Goal: Use online tool/utility: Utilize a website feature to perform a specific function

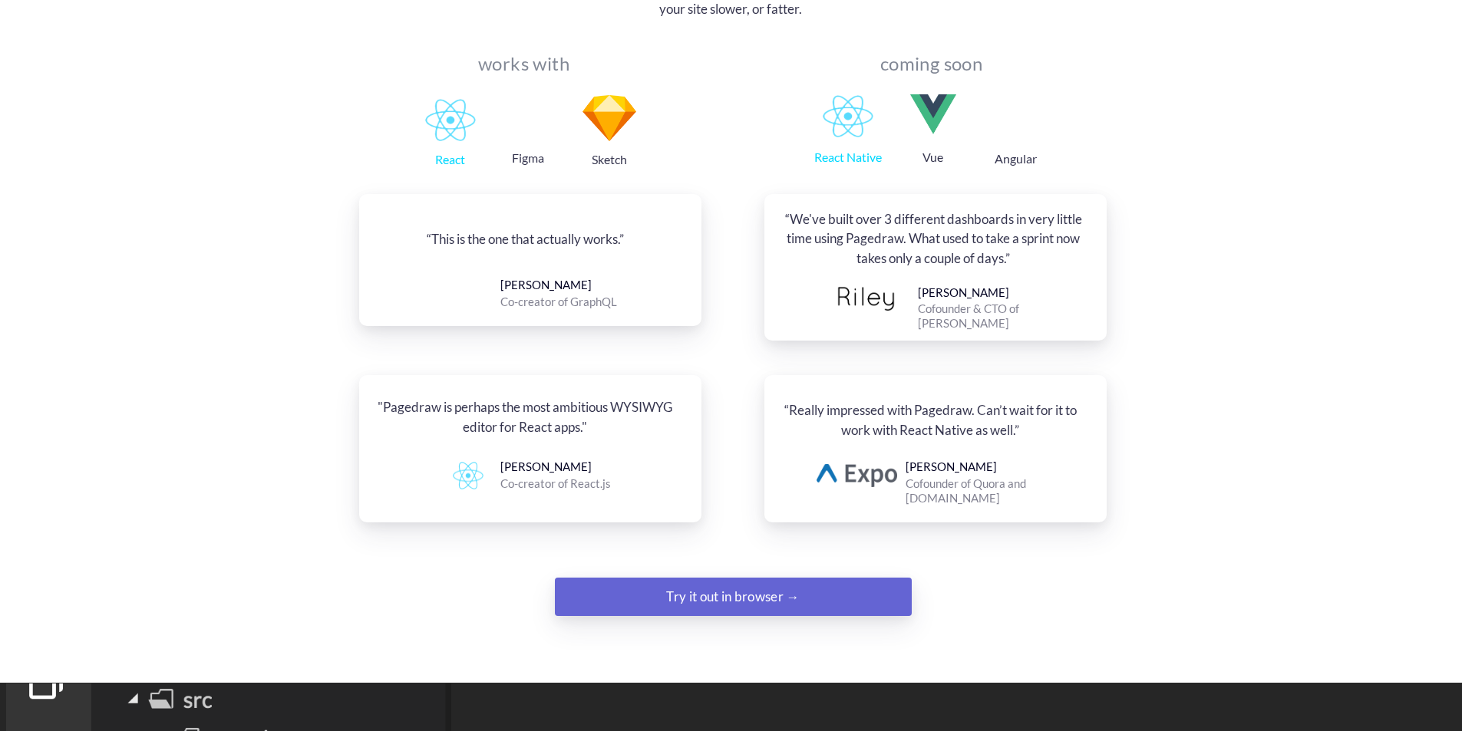
scroll to position [1841, 0]
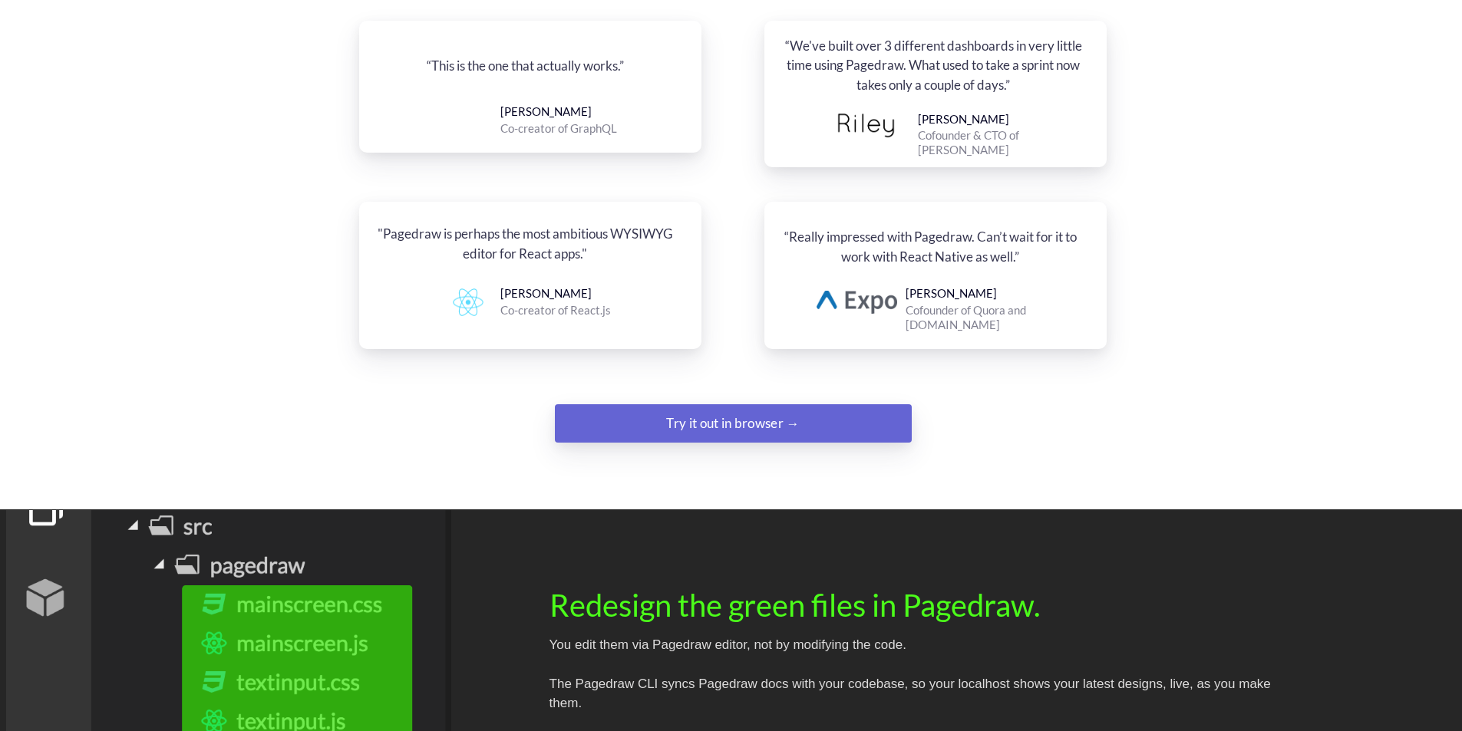
click at [750, 408] on div "Try it out in browser →" at bounding box center [733, 423] width 243 height 31
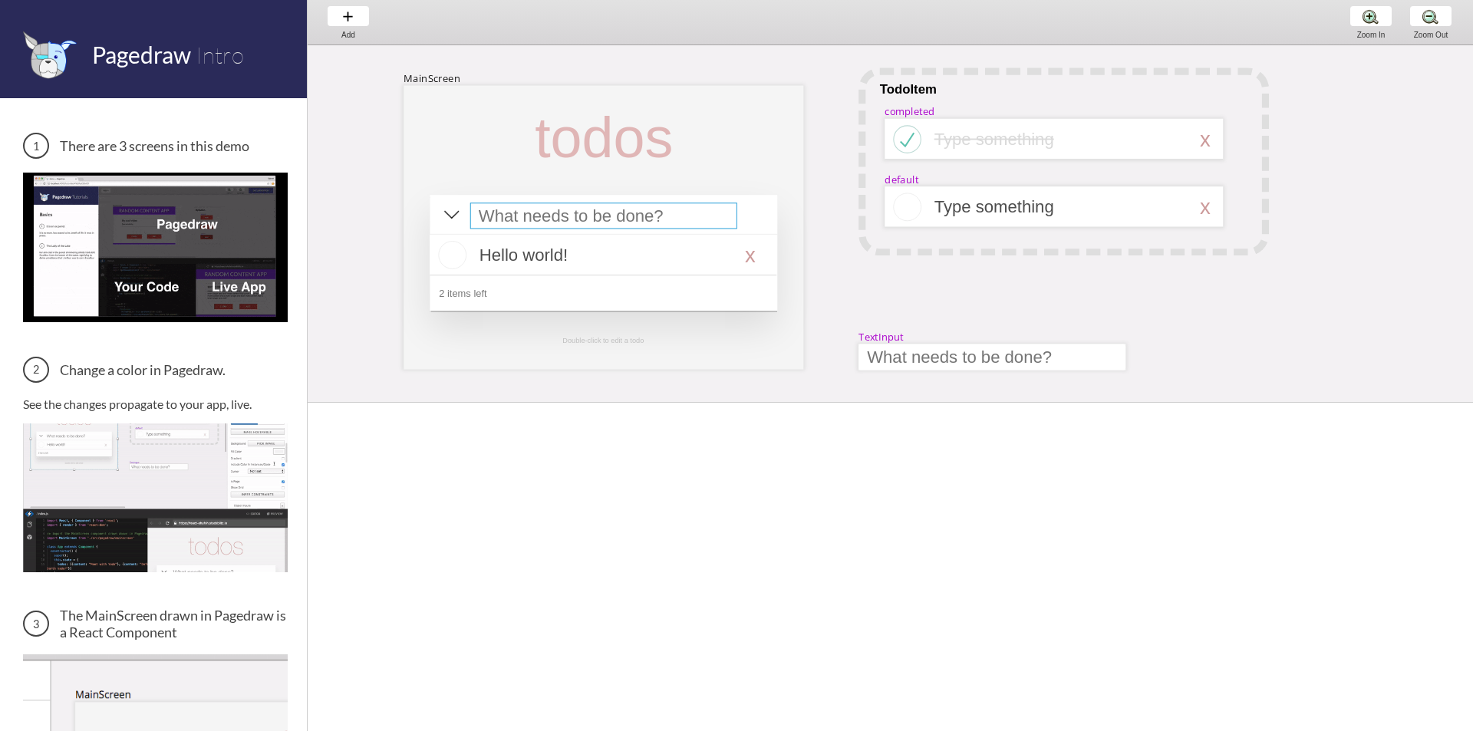
click at [707, 228] on div at bounding box center [603, 216] width 267 height 26
select select "15"
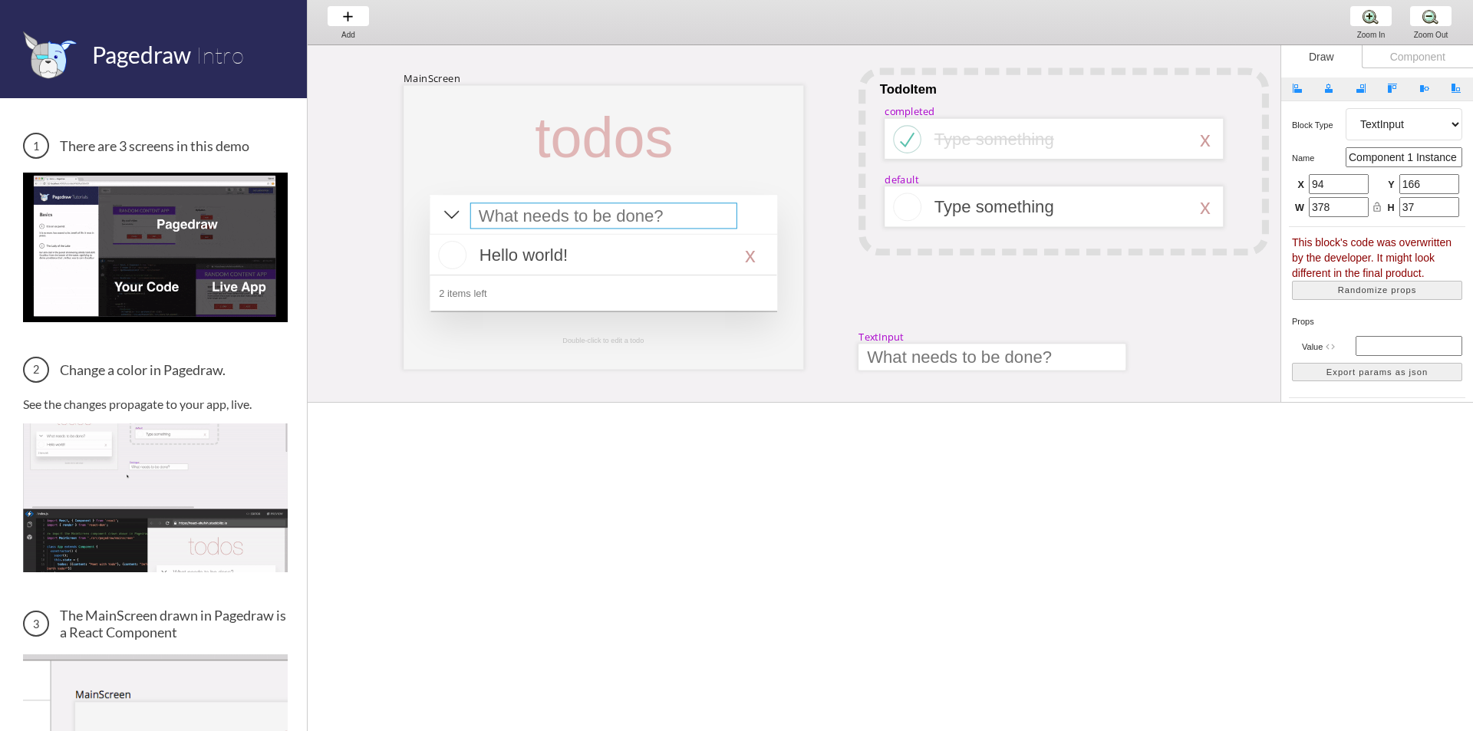
click at [1326, 185] on input "94" at bounding box center [1339, 184] width 60 height 20
type input "117"
click at [748, 253] on div at bounding box center [603, 255] width 347 height 41
select select "16"
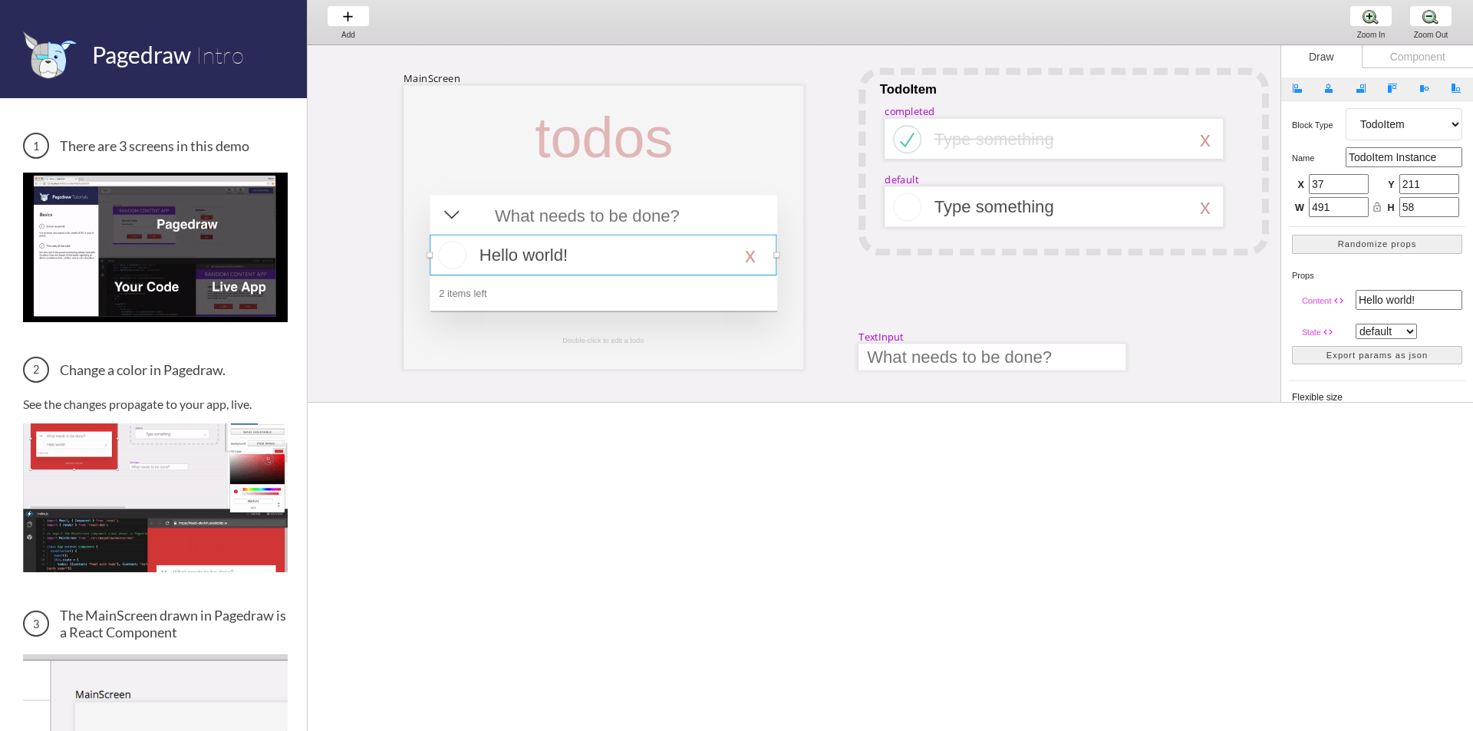
click at [1380, 304] on input "Hello world!" at bounding box center [1409, 300] width 107 height 20
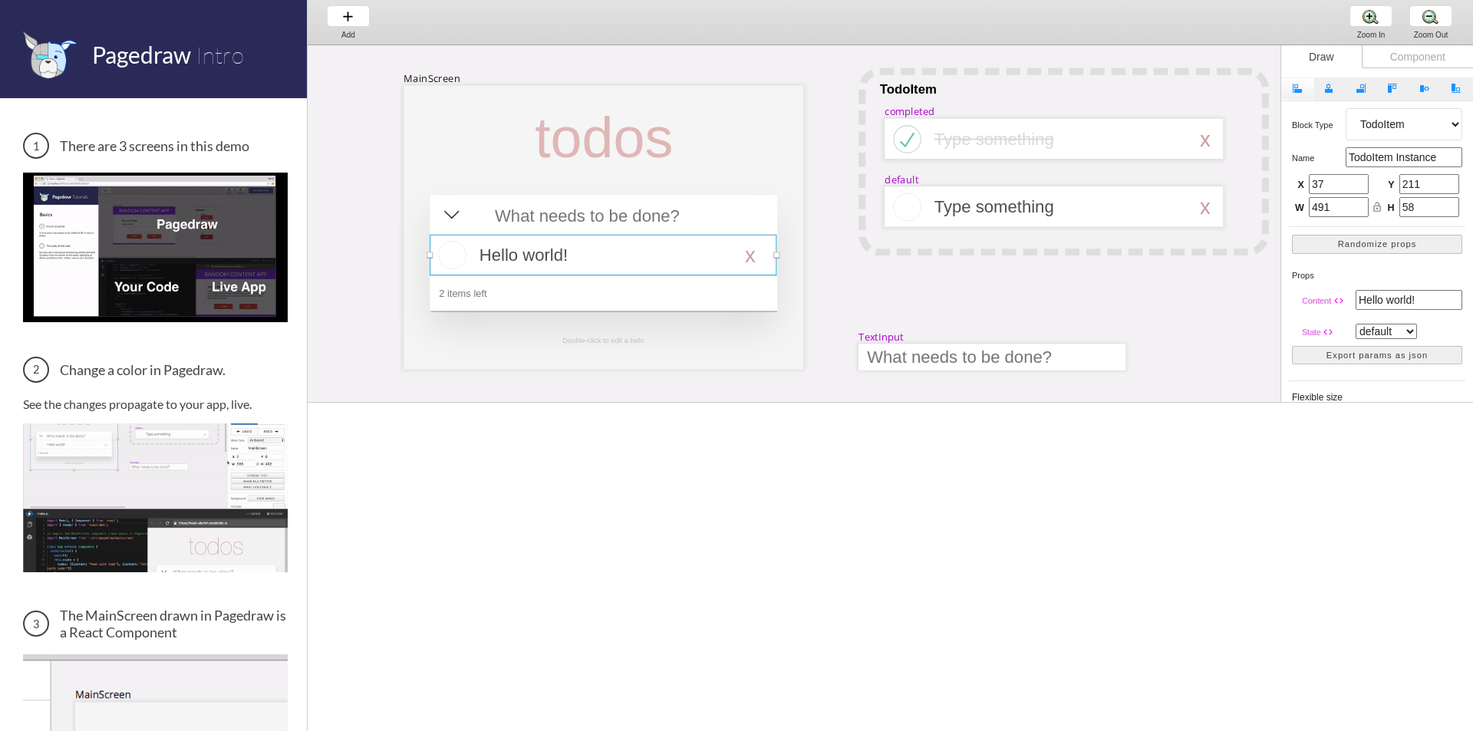
click at [1288, 86] on button "Align Left" at bounding box center [1297, 88] width 33 height 23
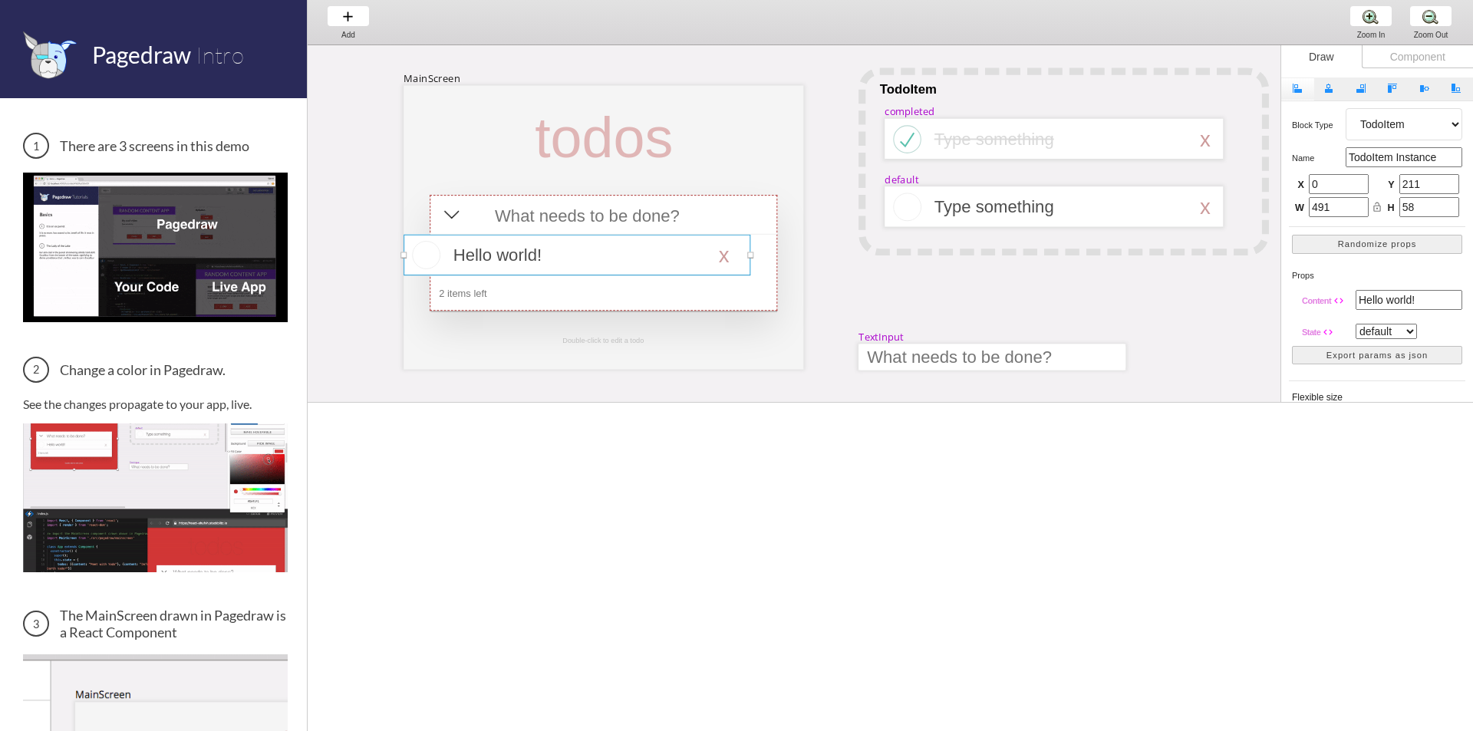
click at [1288, 86] on button "Align Left" at bounding box center [1297, 88] width 33 height 23
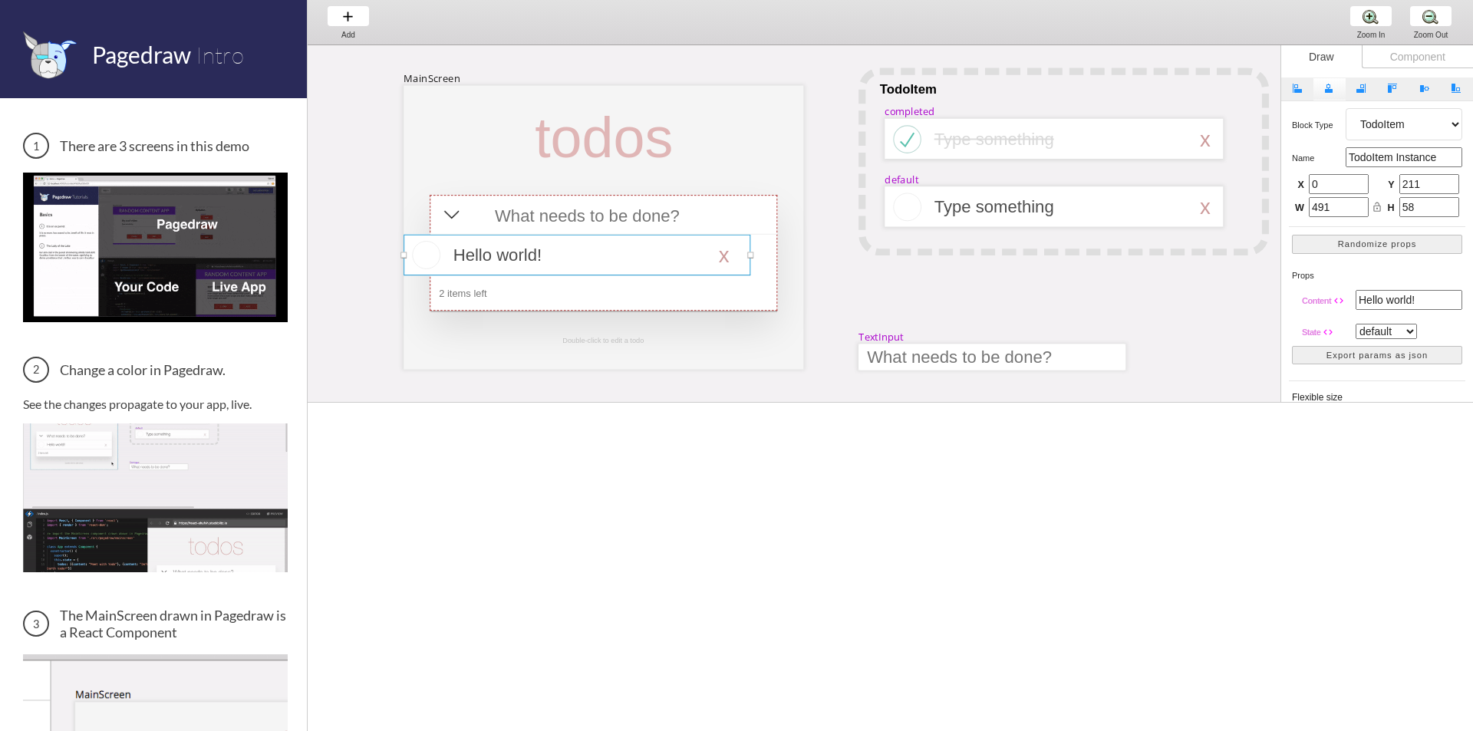
click at [1322, 89] on button "Align Horizontally" at bounding box center [1330, 88] width 33 height 23
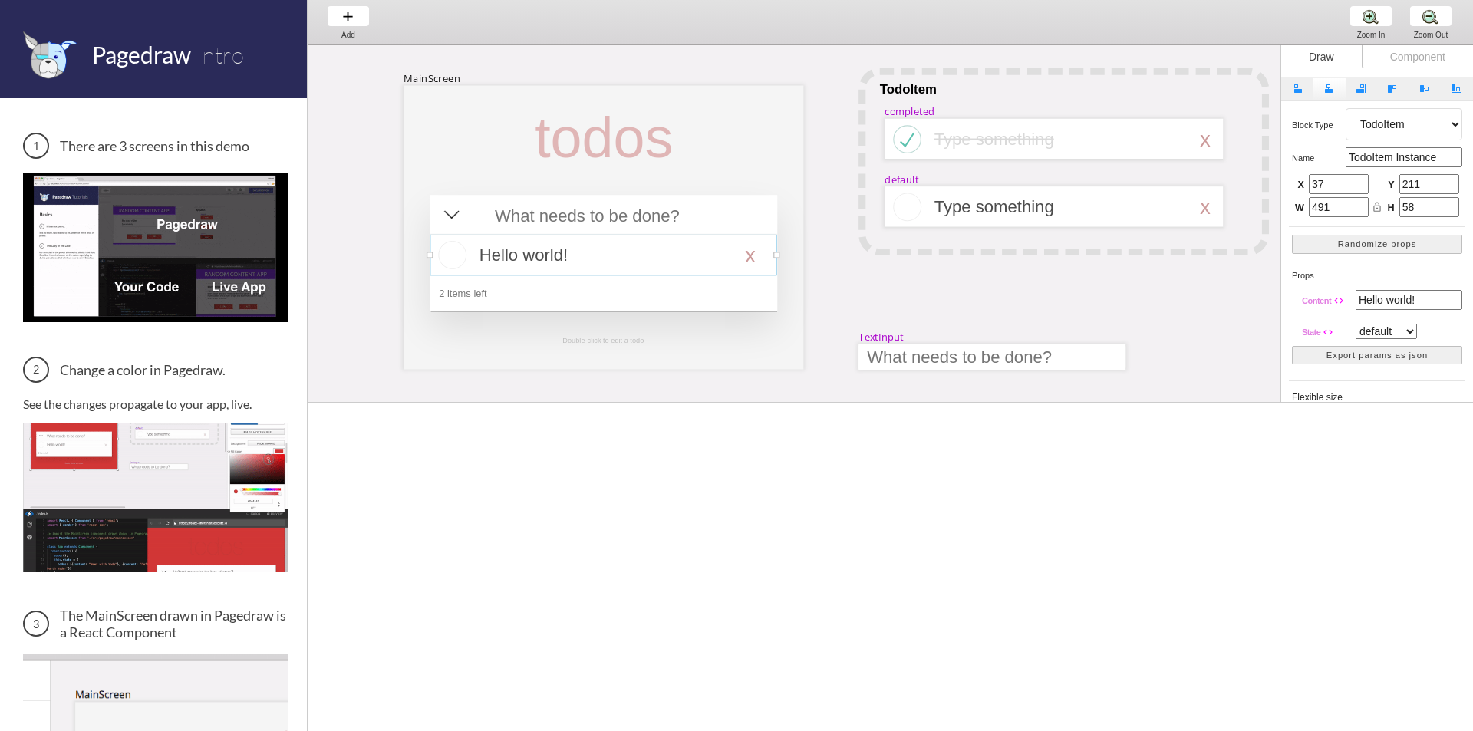
click at [1322, 88] on button "Align Horizontally" at bounding box center [1330, 88] width 33 height 23
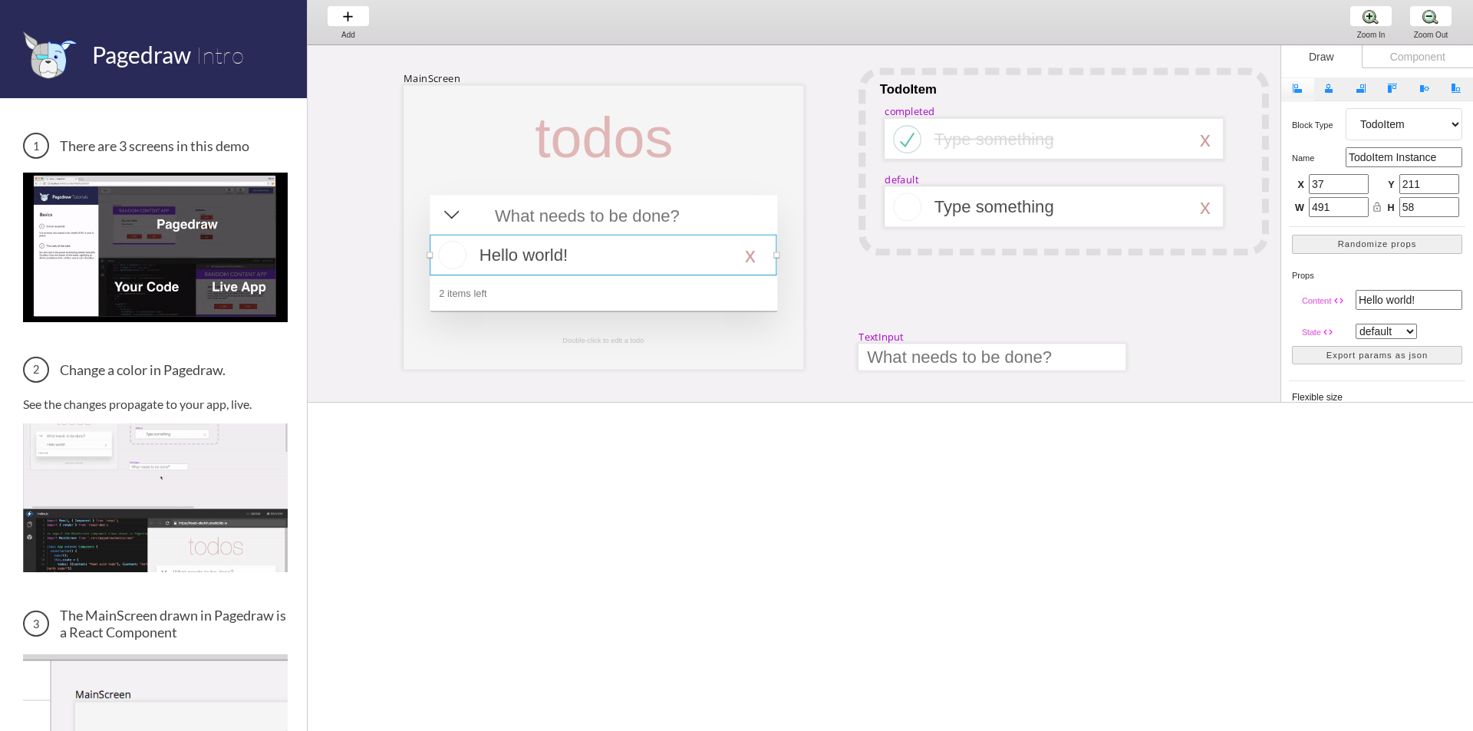
click at [1304, 89] on button "Align Left" at bounding box center [1297, 88] width 33 height 23
type input "0"
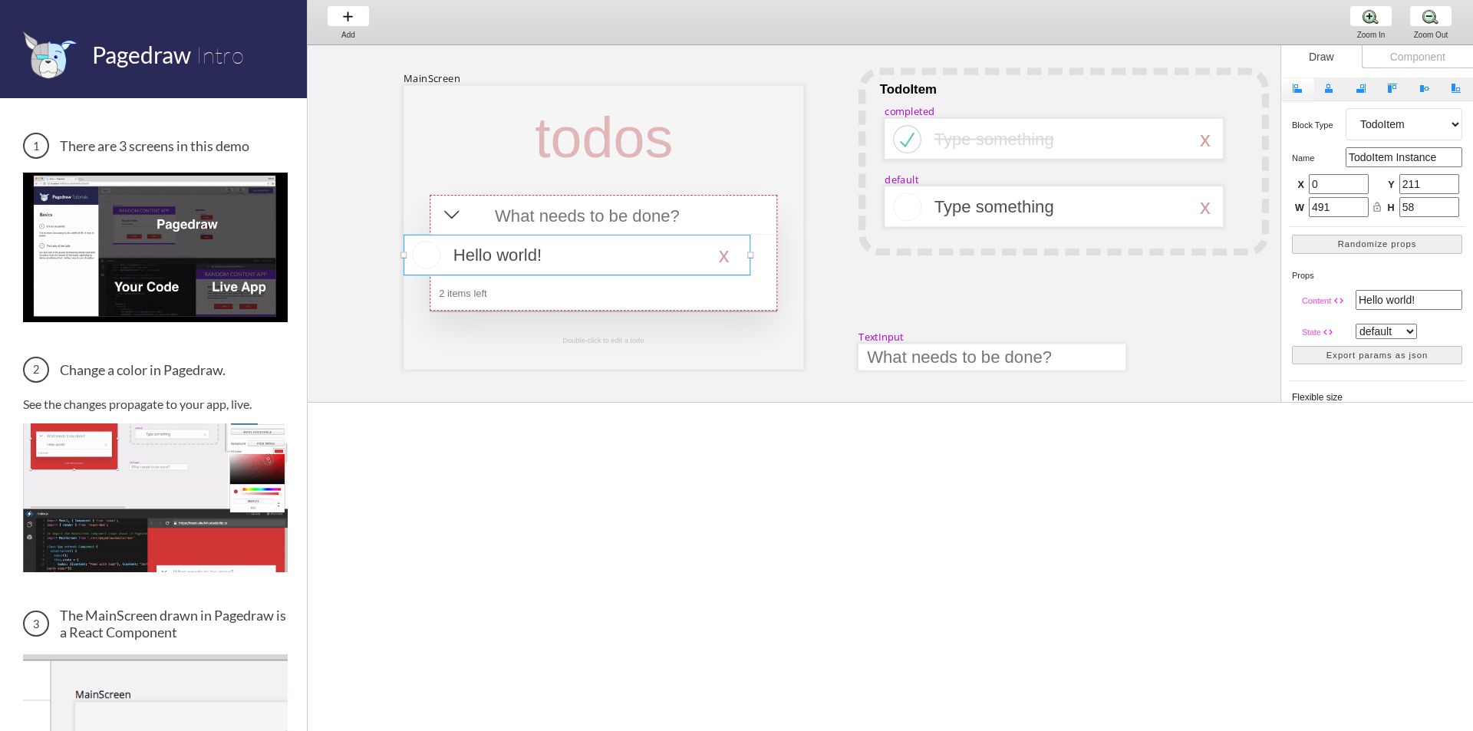
click at [1304, 89] on button "Align Left" at bounding box center [1297, 88] width 33 height 23
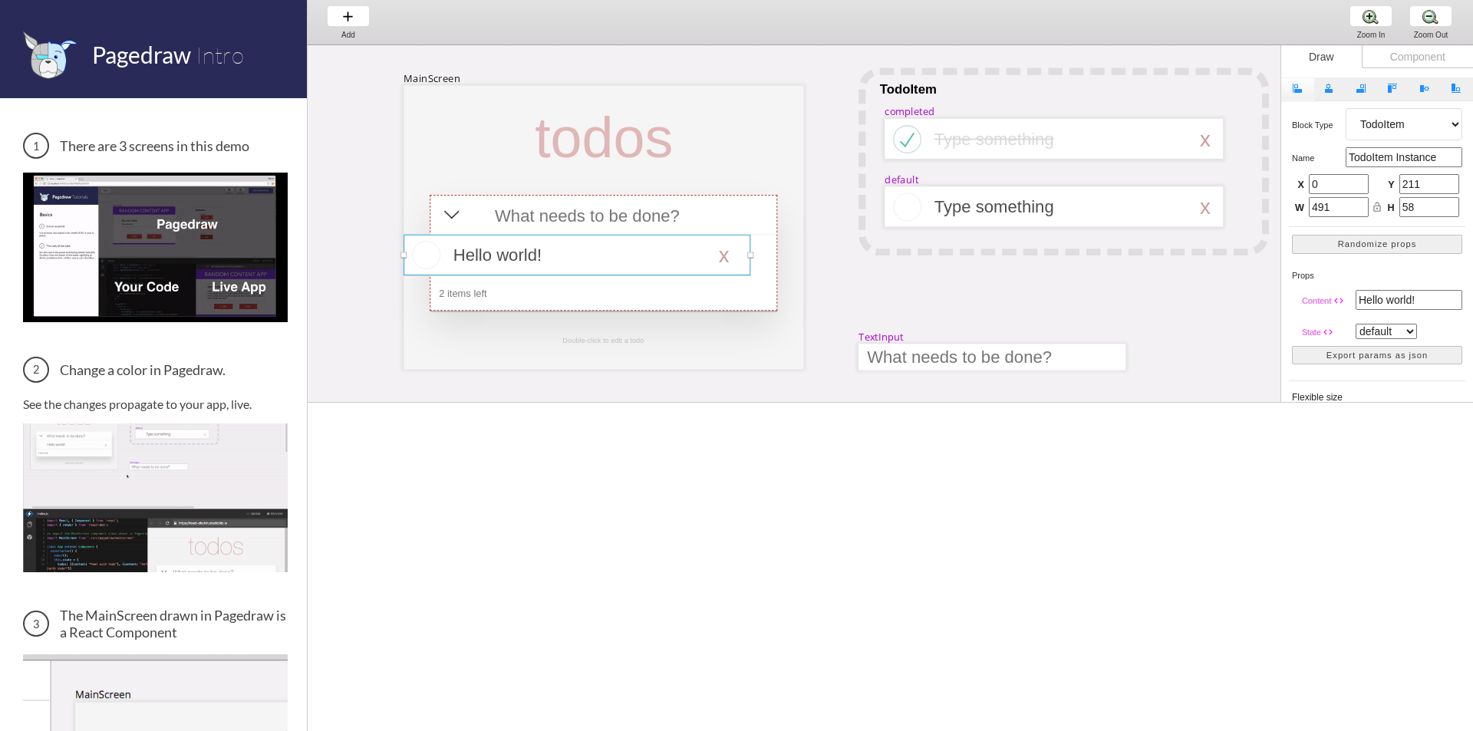
click at [1300, 94] on button "Align Left" at bounding box center [1297, 88] width 33 height 23
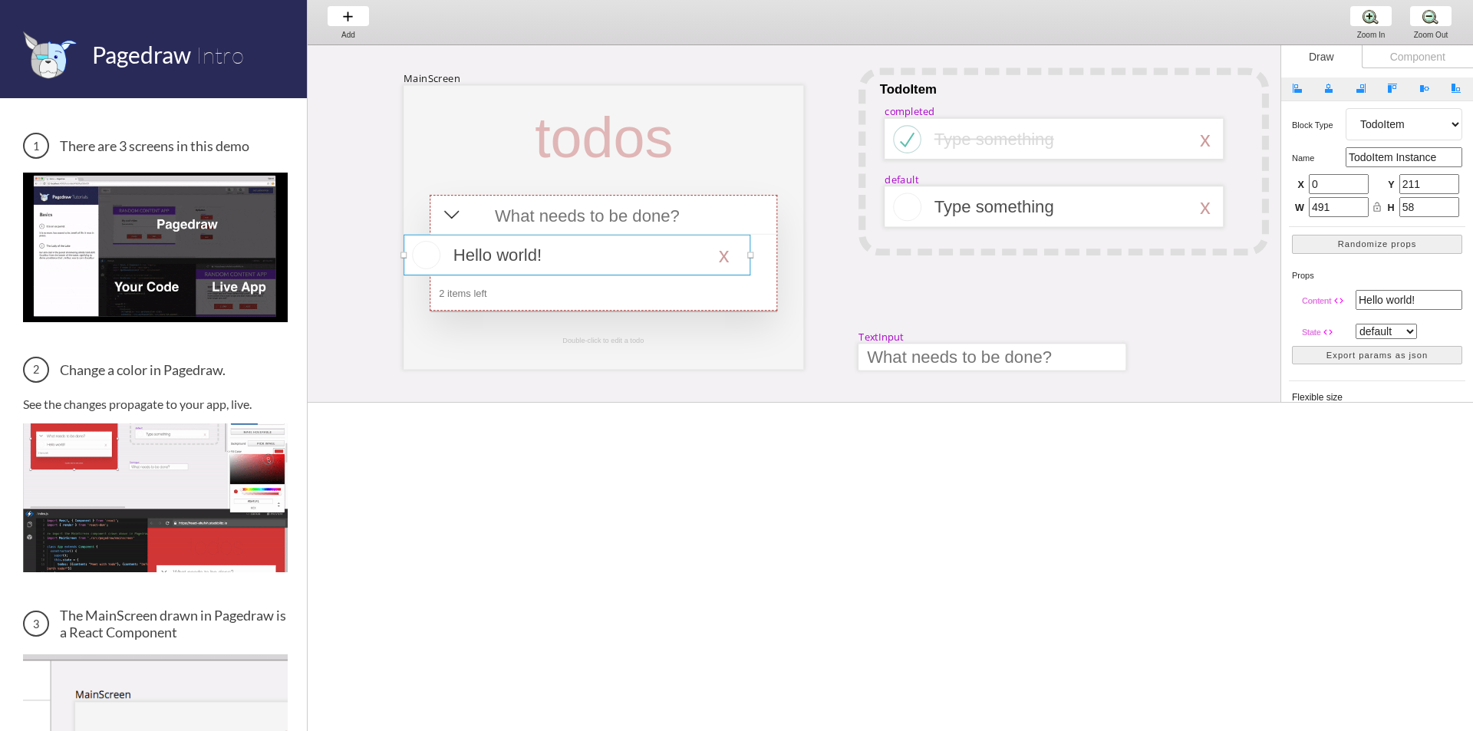
click at [1378, 126] on select "Artboard Multistate Group Screen Size Group Text Rectangle Oval Line Triangle I…" at bounding box center [1404, 124] width 117 height 32
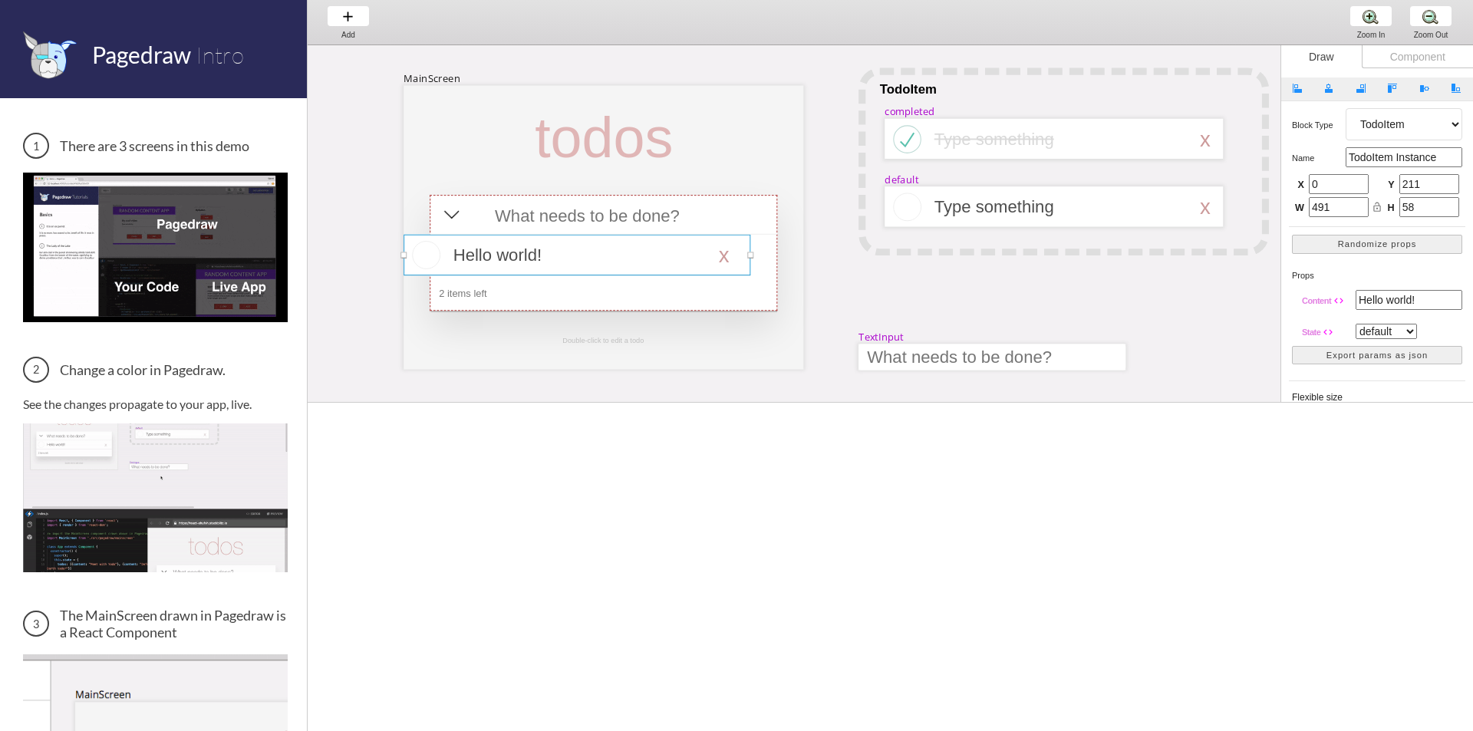
select select "0"
click at [1346, 108] on select "Artboard Multistate Group Screen Size Group Text Rectangle Oval Line Triangle I…" at bounding box center [1404, 124] width 117 height 32
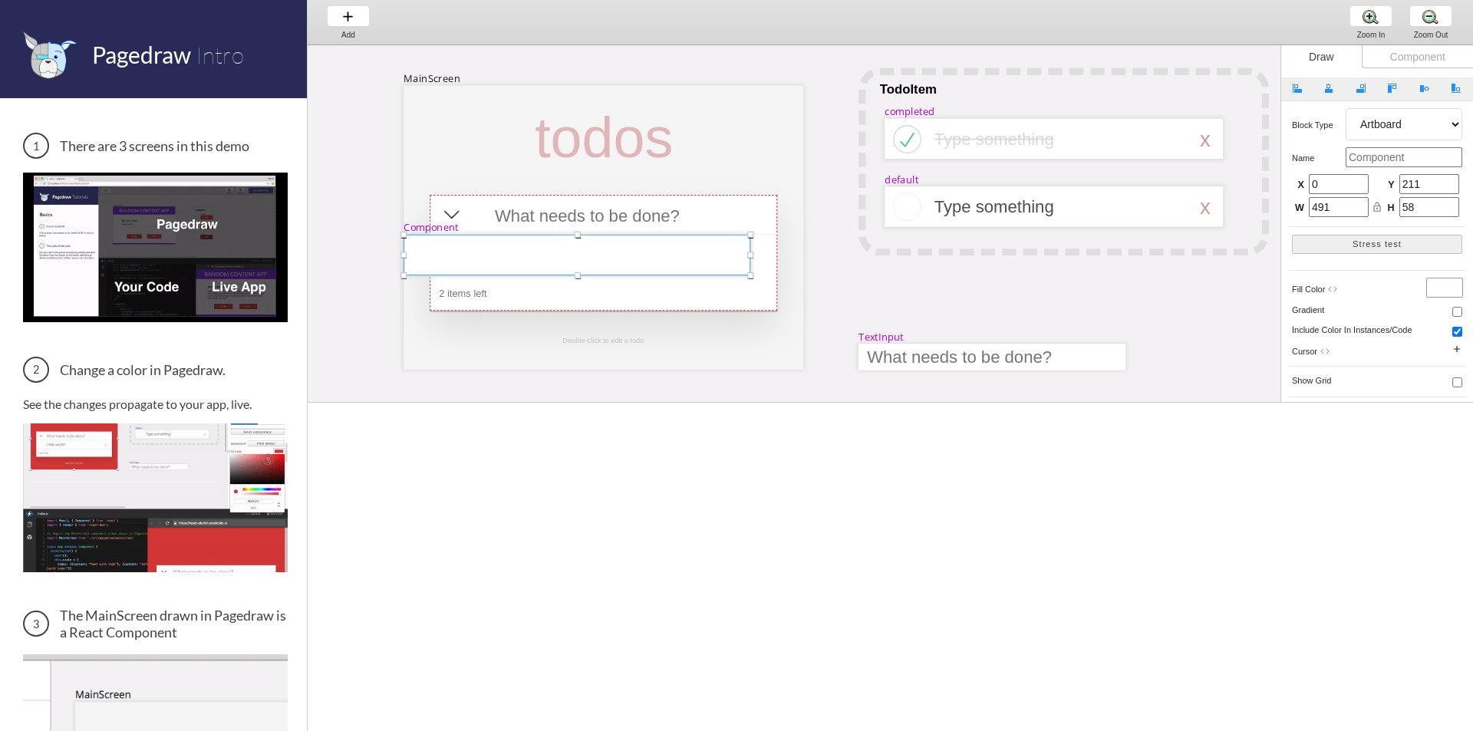
click at [1393, 129] on select "Artboard Multistate Group Screen Size Group Text Rectangle Oval Line Triangle I…" at bounding box center [1404, 124] width 117 height 32
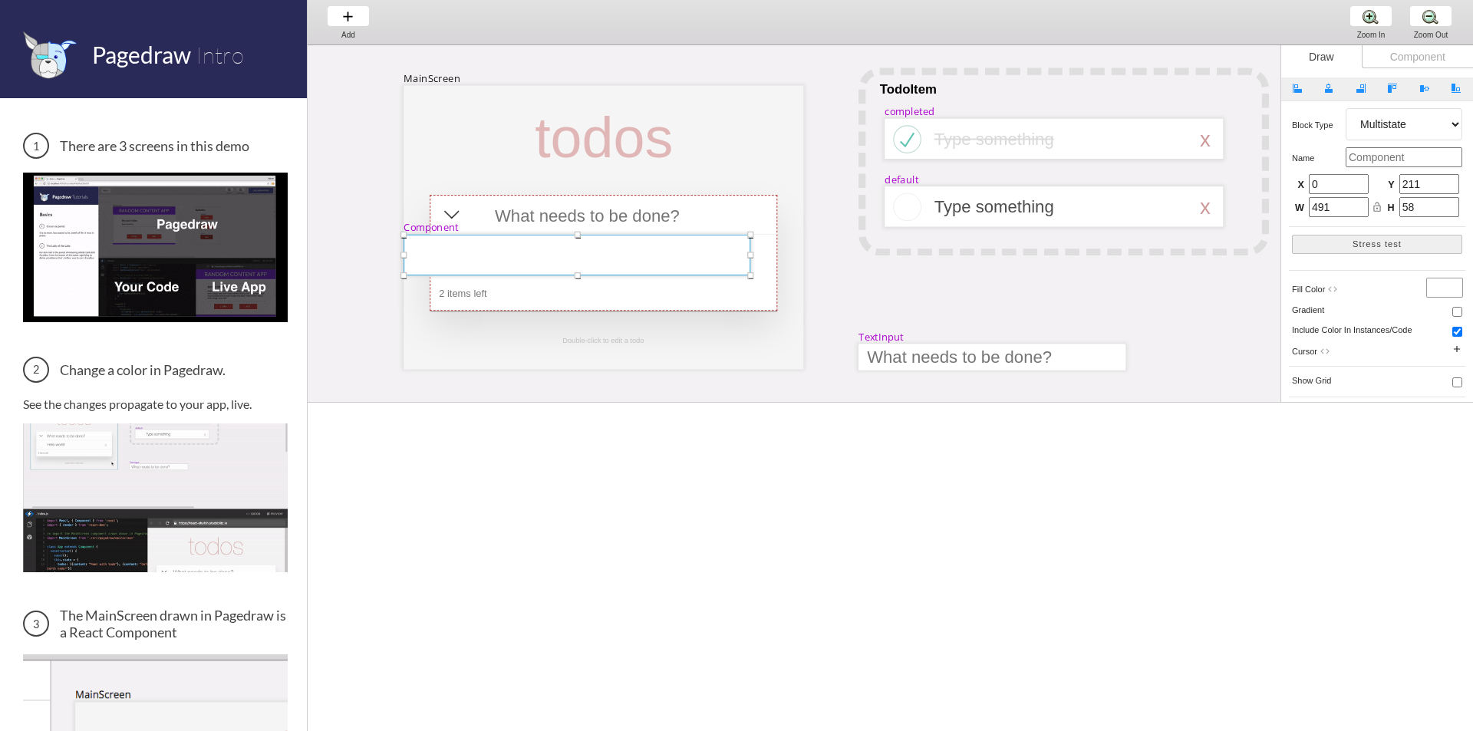
click at [1346, 108] on select "Artboard Multistate Group Screen Size Group Text Rectangle Oval Line Triangle I…" at bounding box center [1404, 124] width 117 height 32
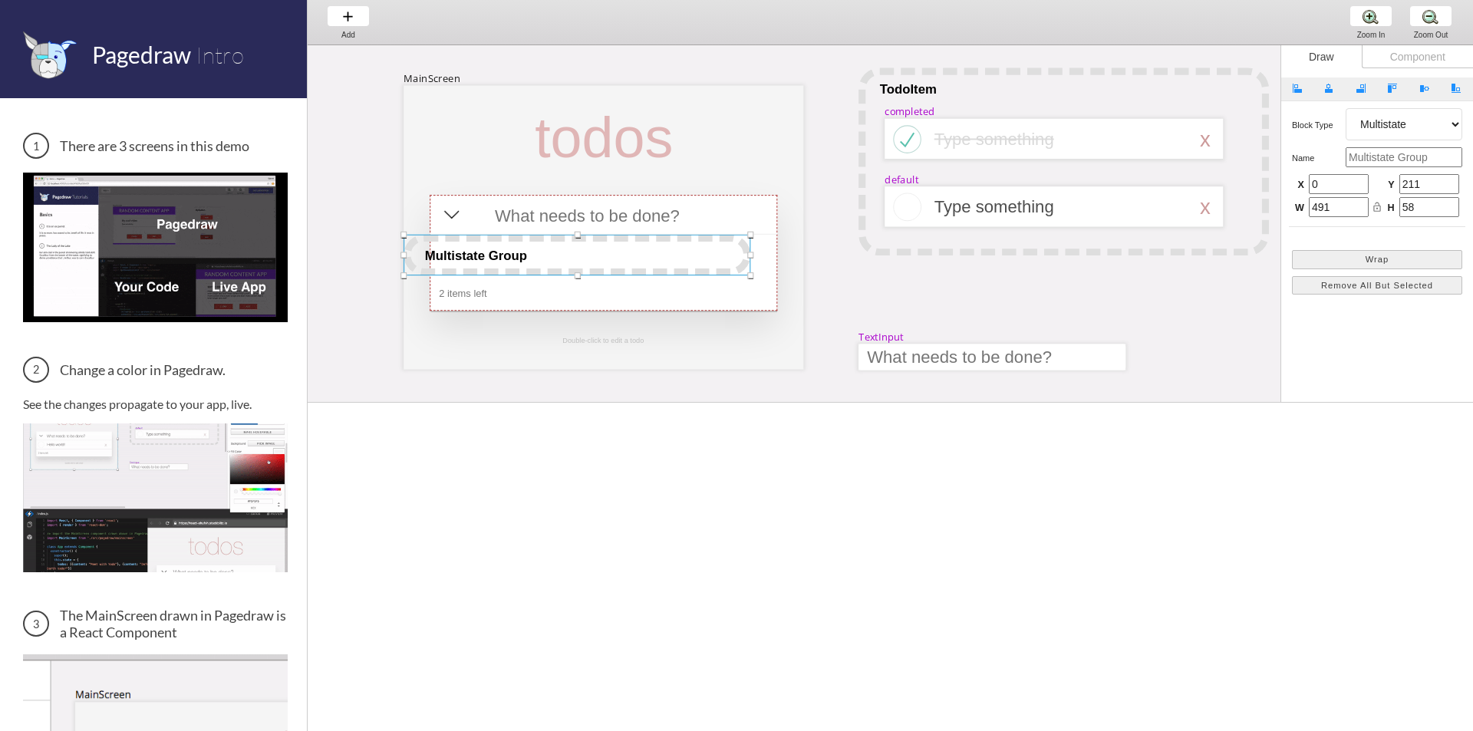
click at [1390, 125] on select "Artboard Multistate Group Screen Size Group Text Rectangle Oval Line Triangle I…" at bounding box center [1404, 124] width 117 height 32
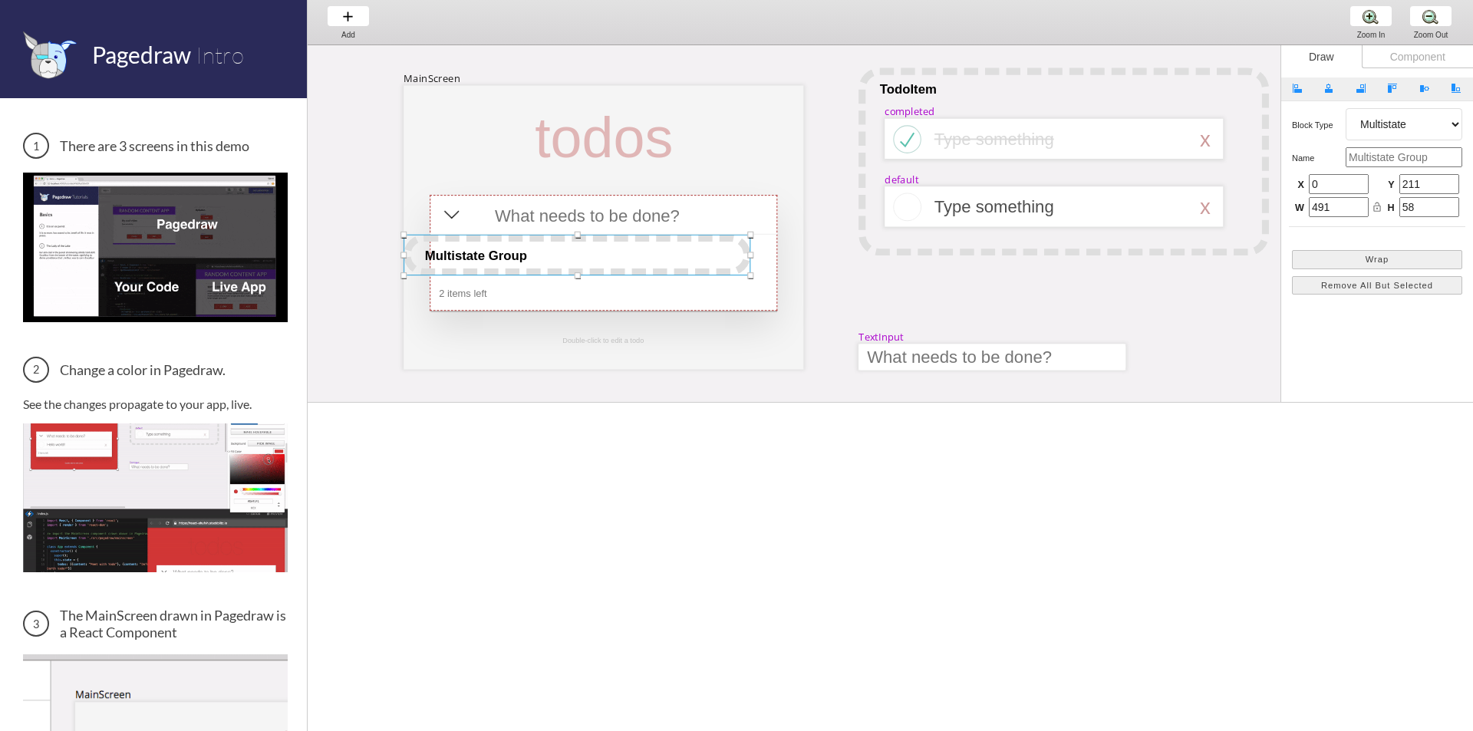
select select "3"
click at [1346, 108] on select "Artboard Multistate Group Screen Size Group Text Rectangle Oval Line Triangle I…" at bounding box center [1404, 124] width 117 height 32
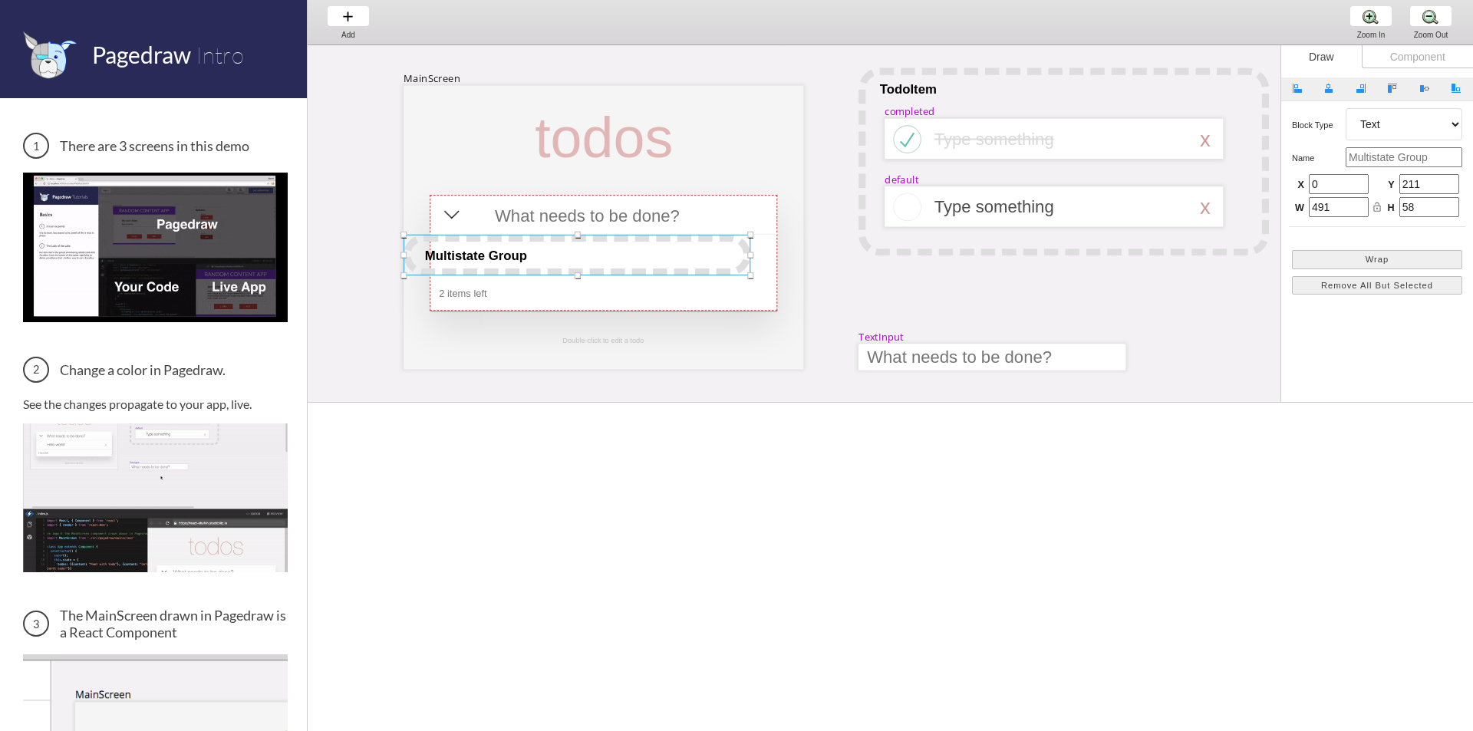
type input "16"
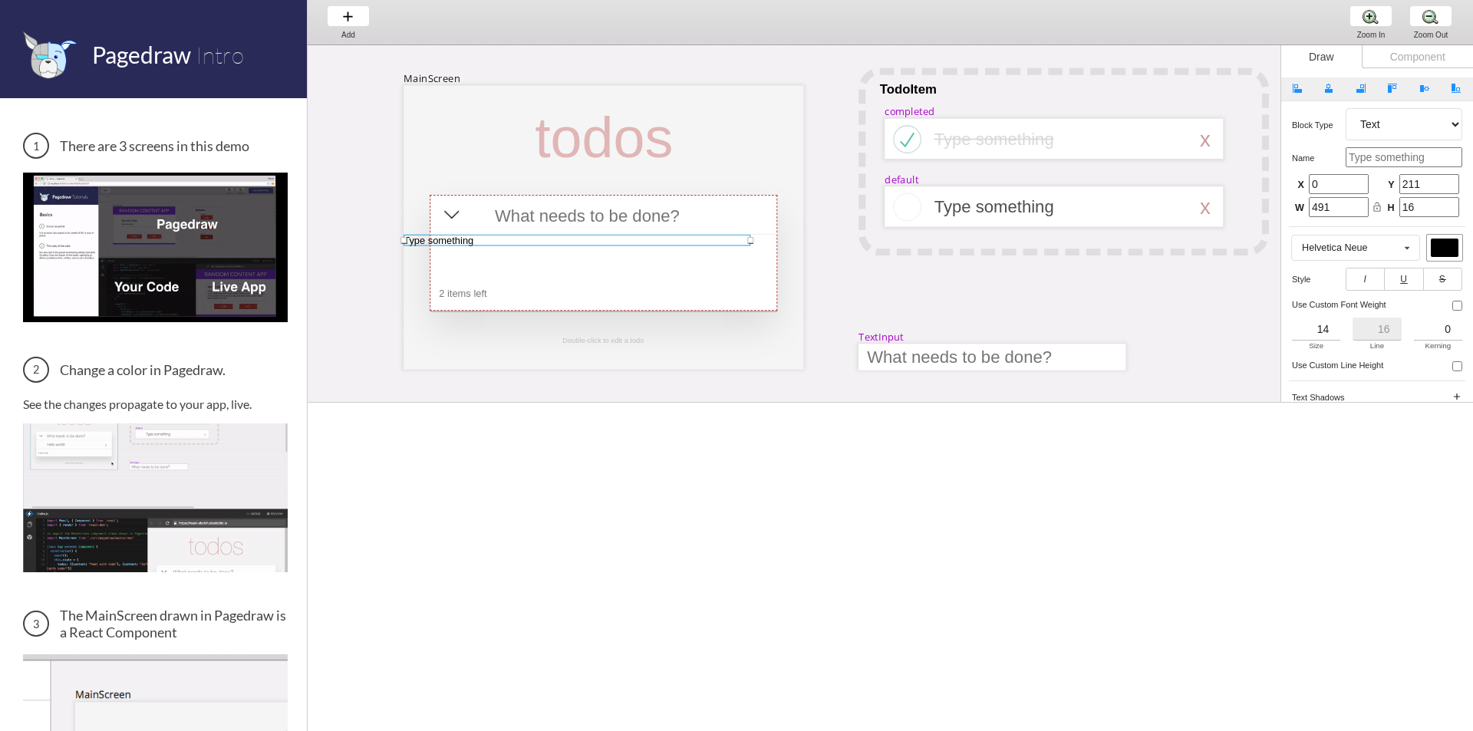
click at [1380, 130] on select "Artboard Multistate Group Screen Size Group Text Rectangle Oval Line Triangle I…" at bounding box center [1404, 124] width 117 height 32
click at [1346, 108] on select "Artboard Multistate Group Screen Size Group Text Rectangle Oval Line Triangle I…" at bounding box center [1404, 124] width 117 height 32
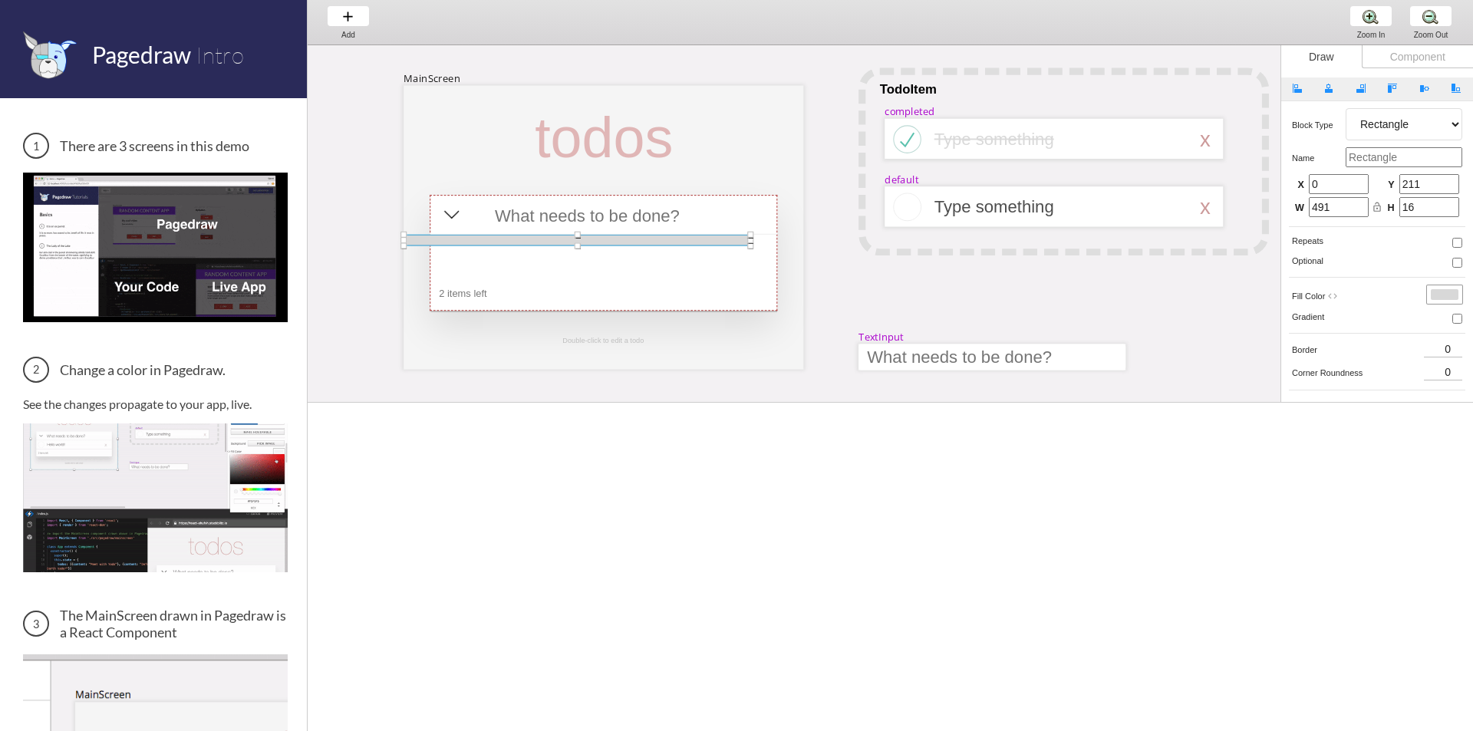
click at [1393, 134] on select "Artboard Multistate Group Screen Size Group Text Rectangle Oval Line Triangle I…" at bounding box center [1404, 124] width 117 height 32
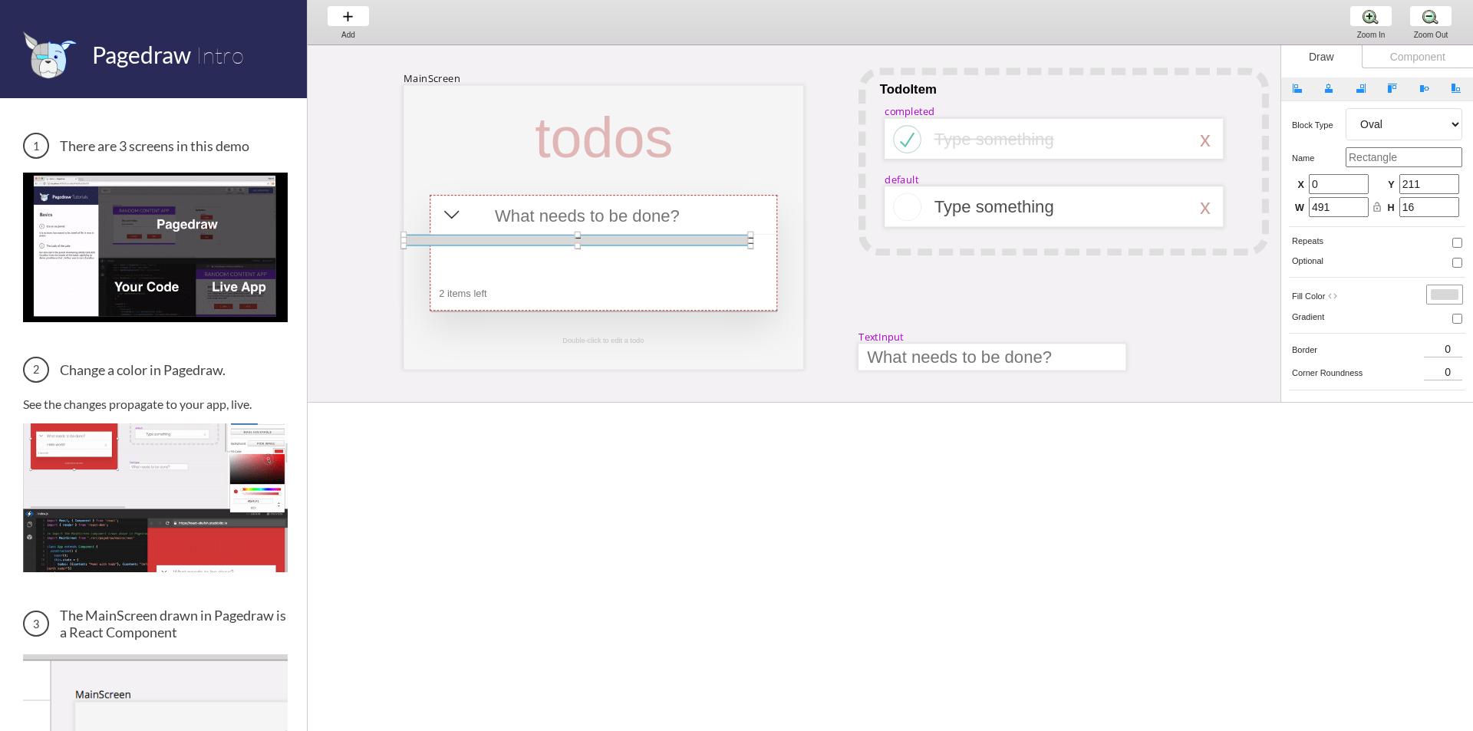
click at [1346, 108] on select "Artboard Multistate Group Screen Size Group Text Rectangle Oval Line Triangle I…" at bounding box center [1404, 124] width 117 height 32
click at [1377, 130] on select "Artboard Multistate Group Screen Size Group Text Rectangle Oval Line Triangle I…" at bounding box center [1404, 124] width 117 height 32
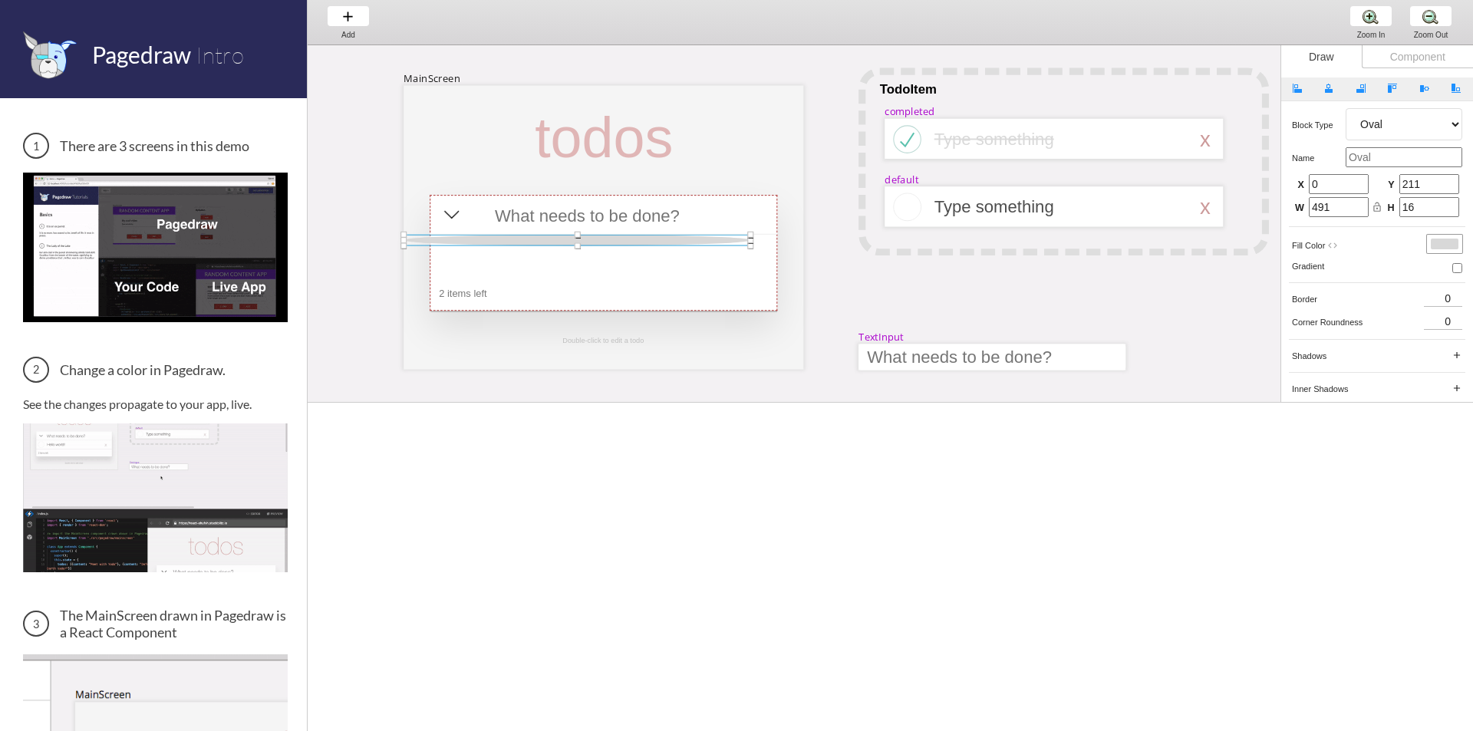
select select "6"
click at [1346, 108] on select "Artboard Multistate Group Screen Size Group Text Rectangle Oval Line Triangle I…" at bounding box center [1404, 124] width 117 height 32
click at [1142, 143] on div at bounding box center [1060, 139] width 251 height 19
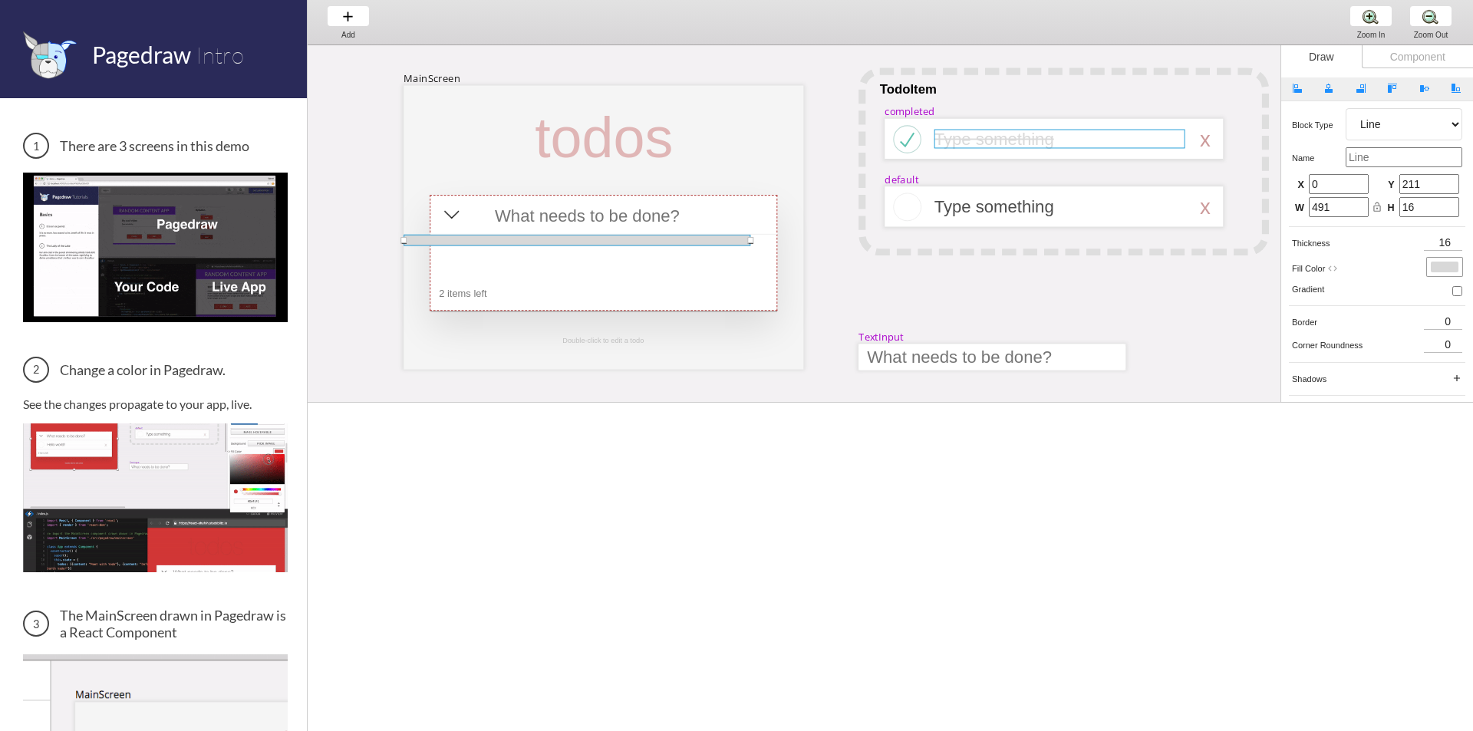
select select "3"
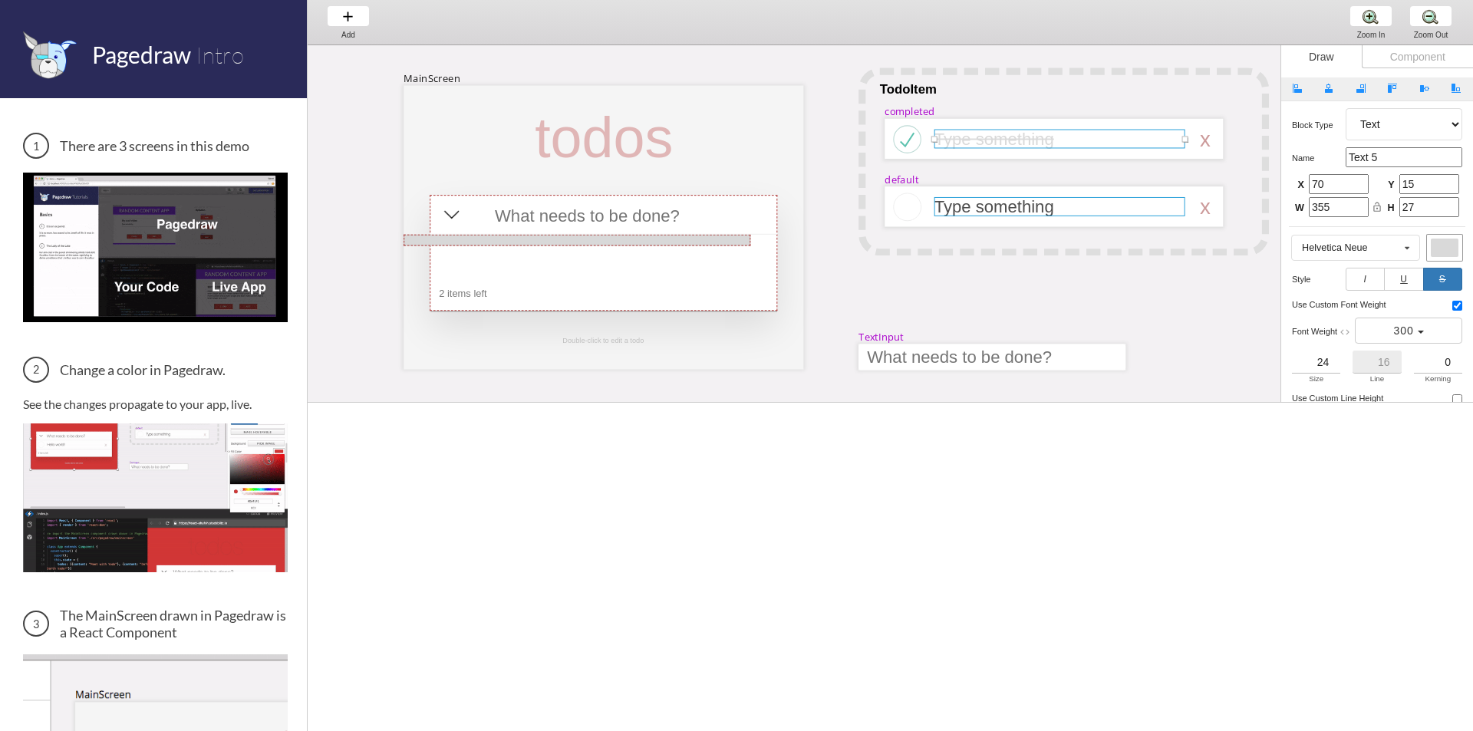
click at [1109, 197] on div at bounding box center [1060, 206] width 251 height 19
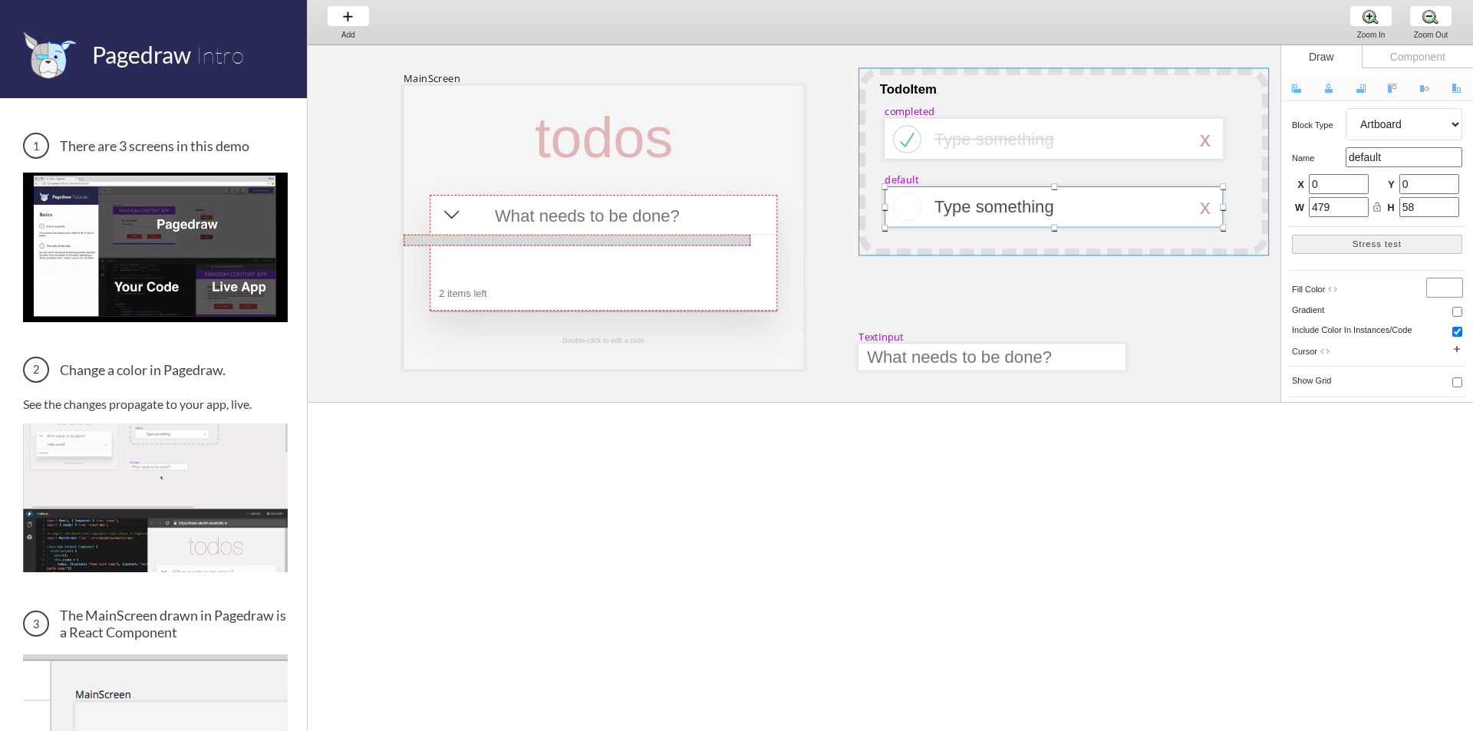
click at [928, 234] on div at bounding box center [1064, 162] width 410 height 188
select select "1"
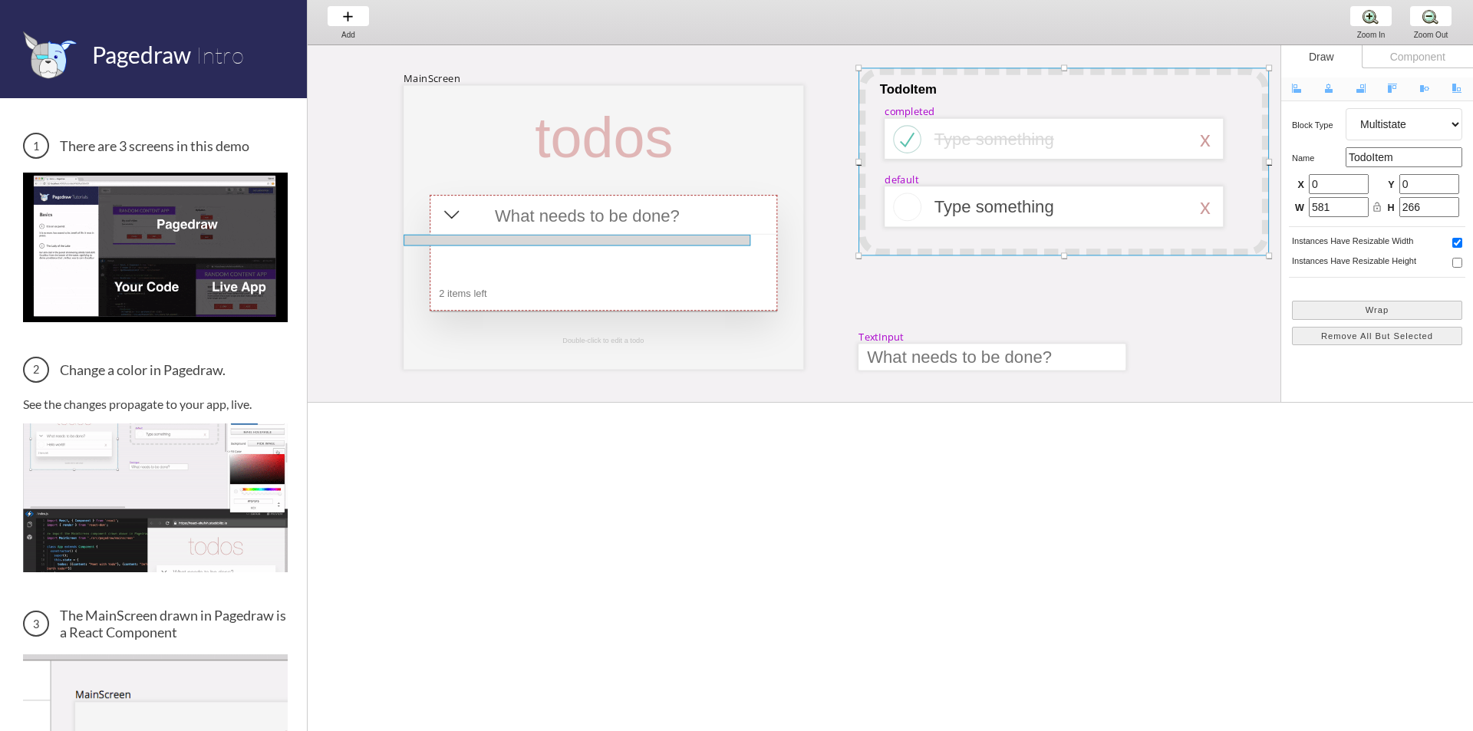
click at [550, 235] on div at bounding box center [577, 241] width 347 height 12
select select "6"
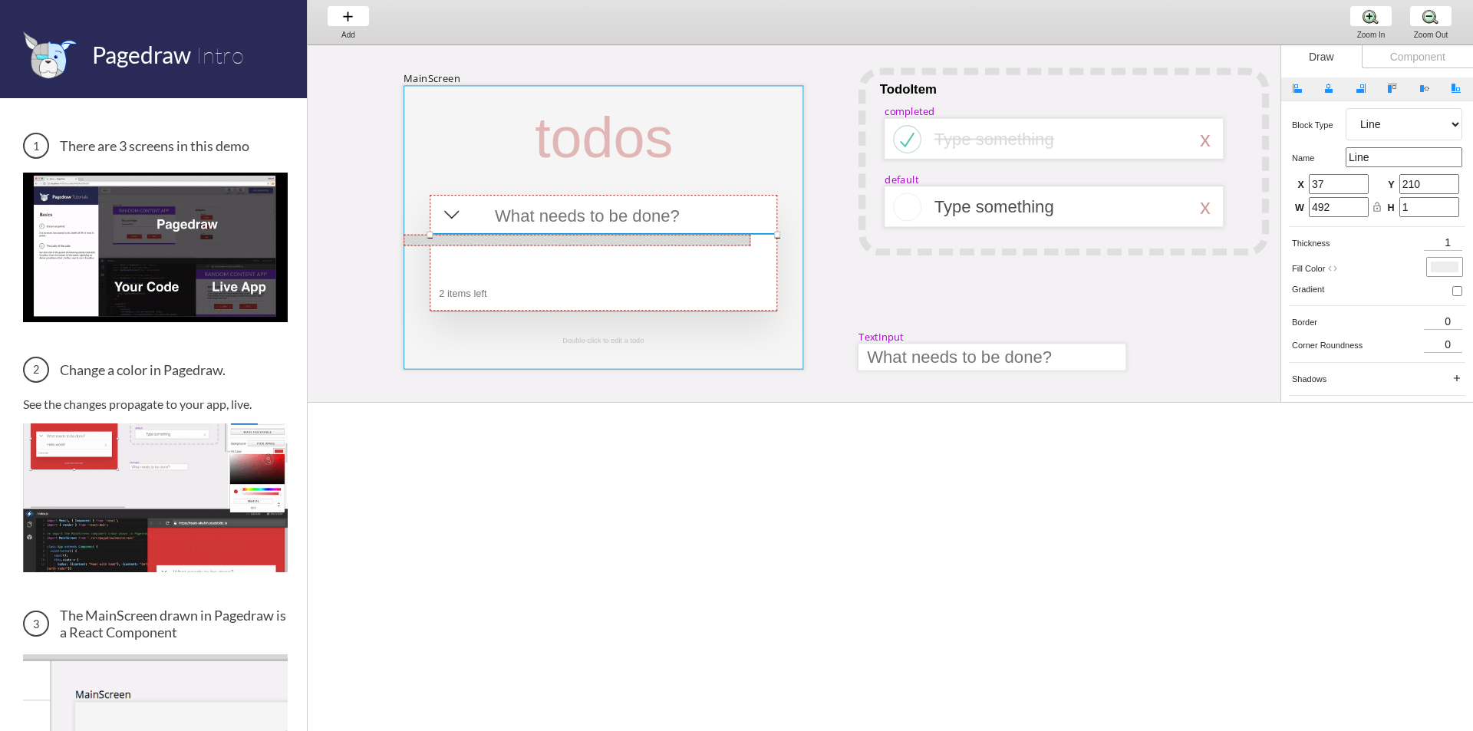
click at [638, 325] on div at bounding box center [604, 227] width 400 height 284
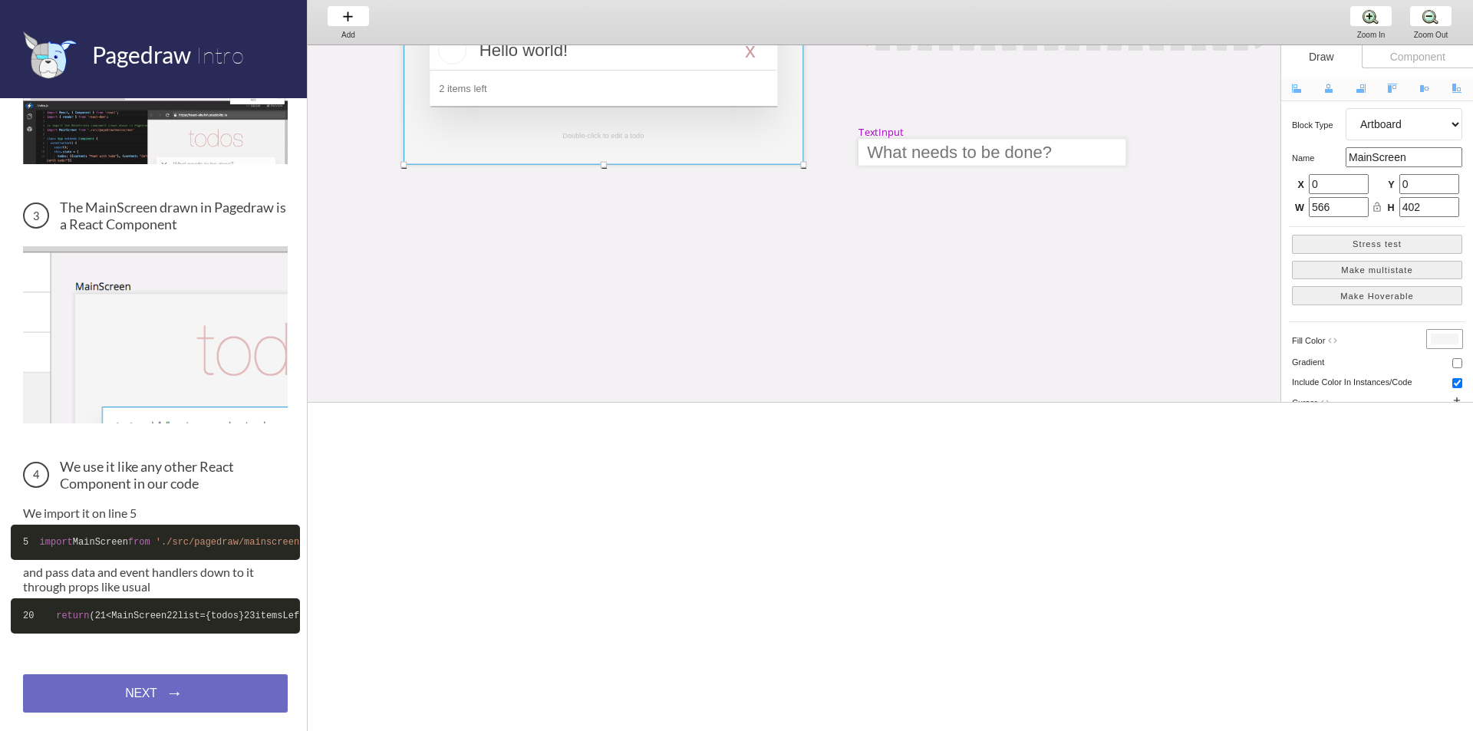
scroll to position [0, 40]
click at [106, 598] on code "20 return ( 21 <MainScreen 22 list={todos} 23 itemsLeft={ this .state.todos.fil…" at bounding box center [155, 615] width 289 height 35
click at [221, 598] on code "20 return ( 21 <MainScreen 22 list={todos} 23 itemsLeft={ this .state.todos.fil…" at bounding box center [155, 615] width 289 height 35
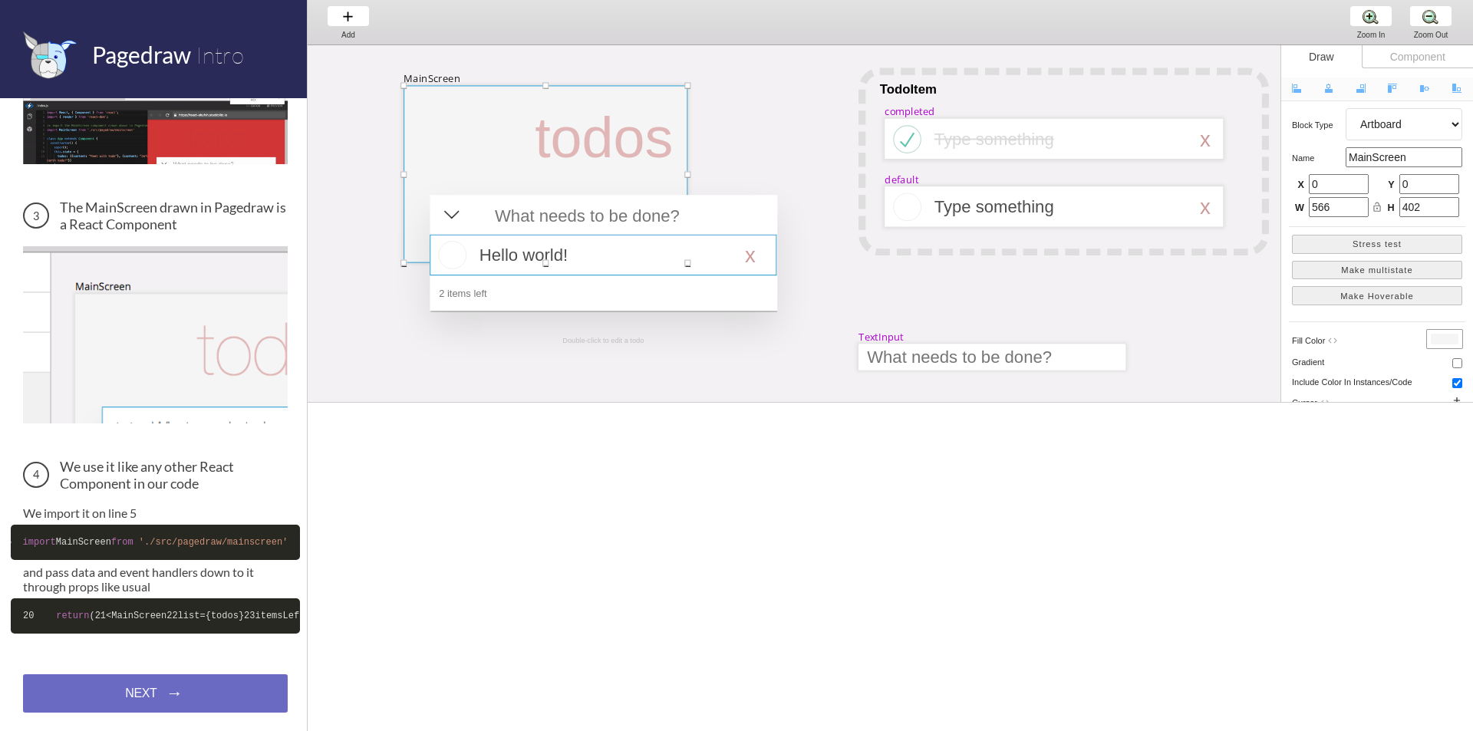
select select "16"
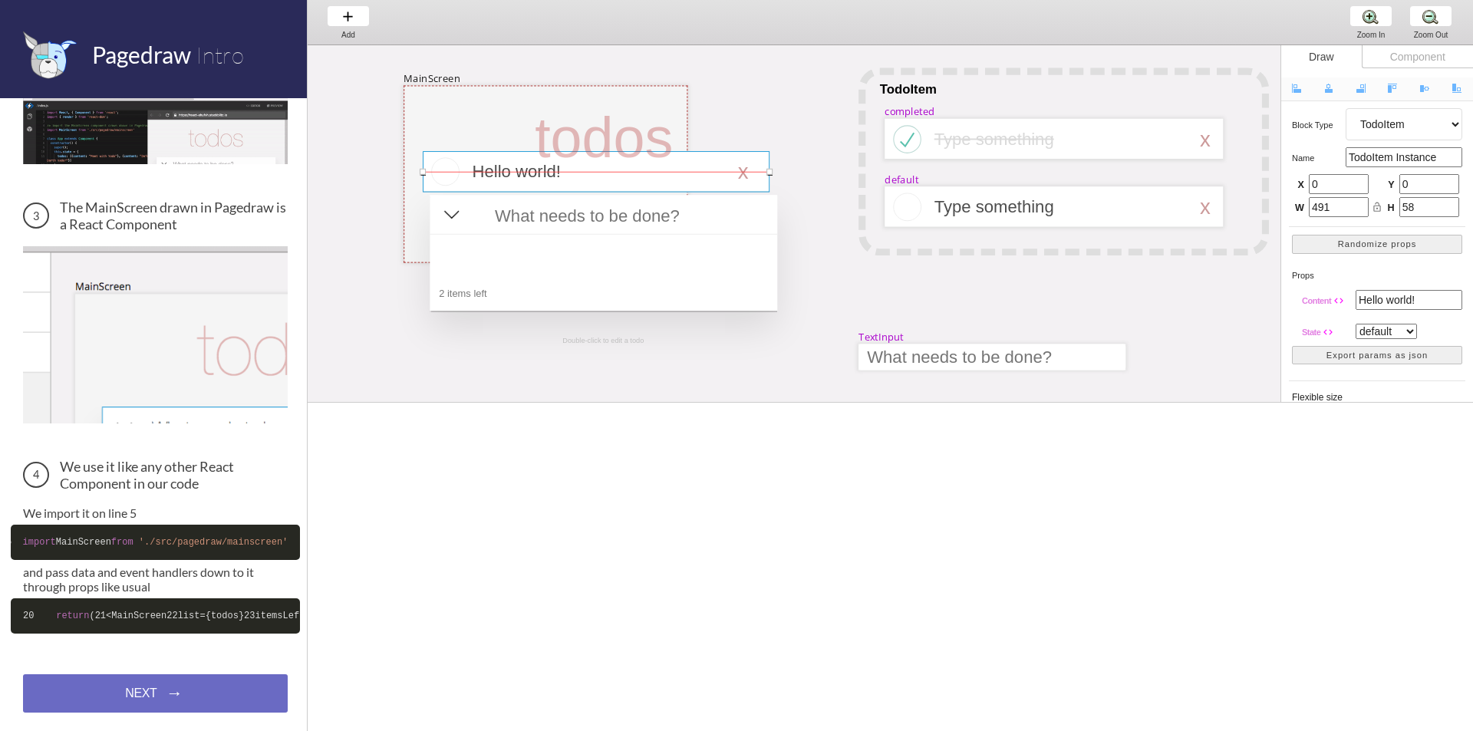
drag, startPoint x: 725, startPoint y: 252, endPoint x: 718, endPoint y: 168, distance: 84.7
click at [718, 168] on div at bounding box center [596, 171] width 347 height 41
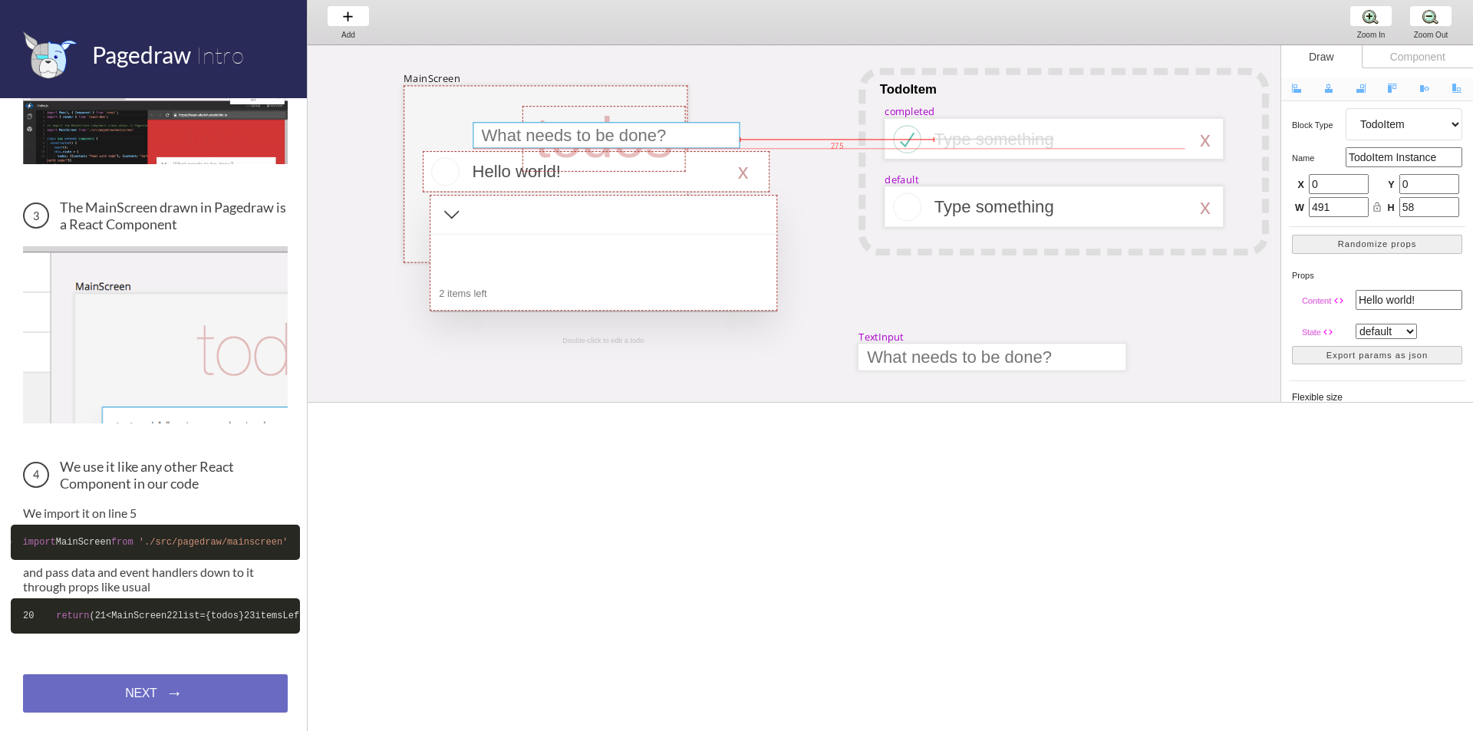
drag, startPoint x: 697, startPoint y: 215, endPoint x: 684, endPoint y: 134, distance: 81.6
click at [684, 134] on div at bounding box center [606, 135] width 267 height 26
select select "15"
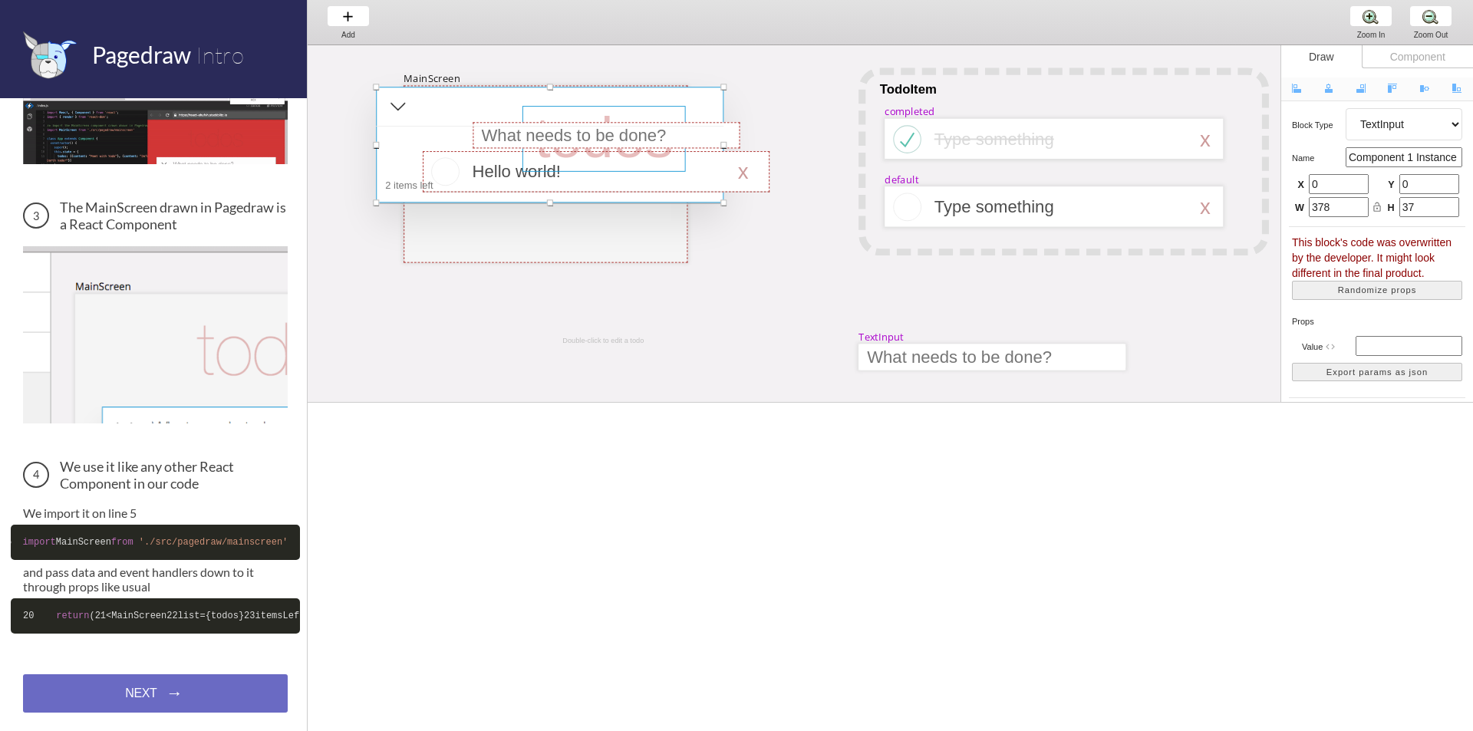
drag, startPoint x: 678, startPoint y: 219, endPoint x: 625, endPoint y: 111, distance: 120.8
click at [625, 45] on div "MainScreen todos Hello world! x 2 items left TodoItem completed Type something …" at bounding box center [1467, 45] width 2318 height 0
select select "4"
